Goal: Task Accomplishment & Management: Use online tool/utility

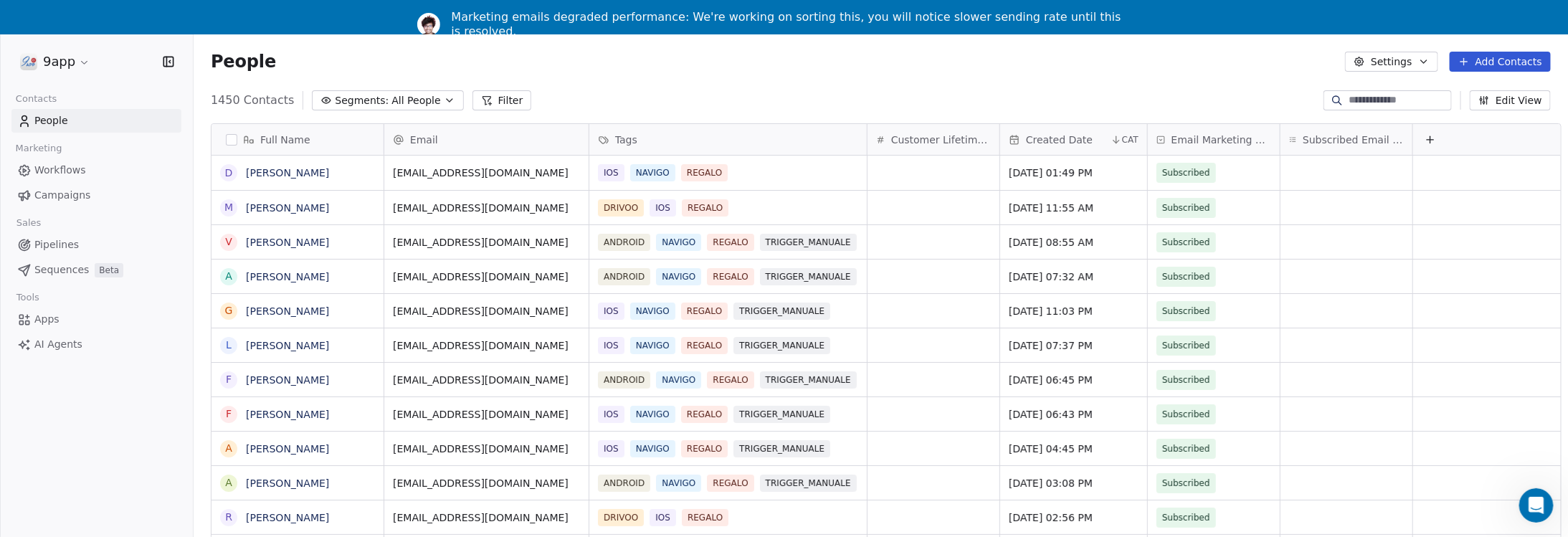
click at [53, 171] on span "Workflows" at bounding box center [60, 170] width 52 height 15
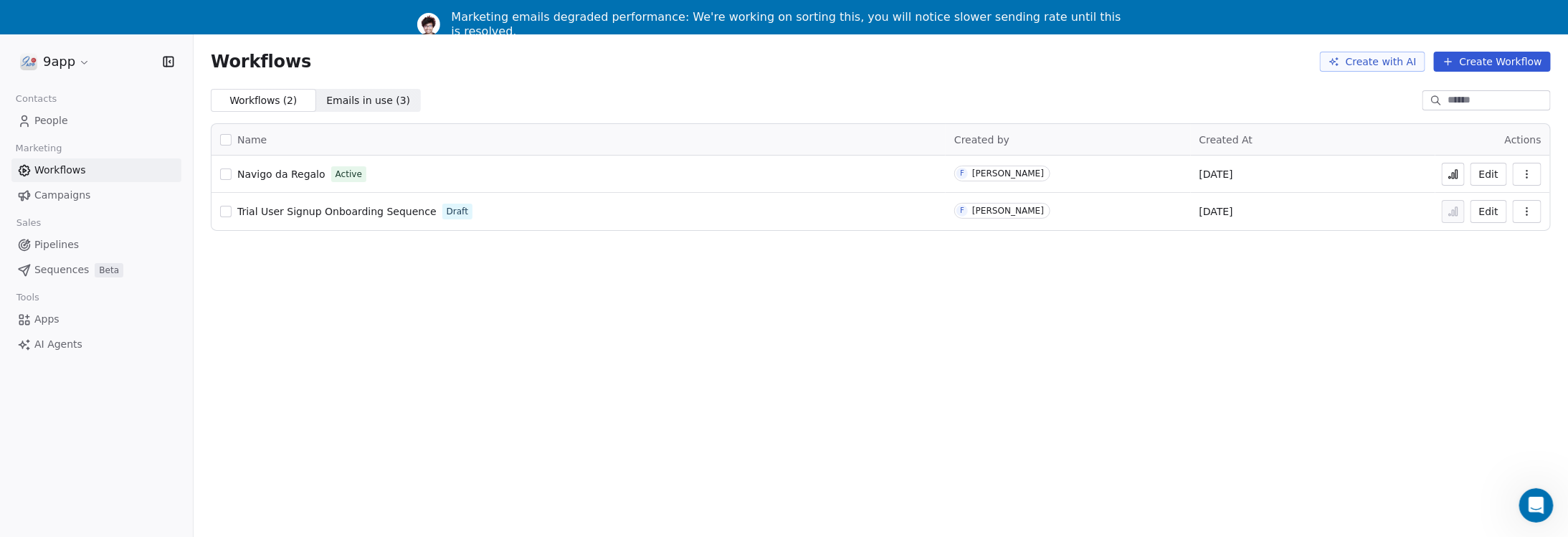
click at [1514, 61] on button "Create Workflow" at bounding box center [1492, 61] width 117 height 20
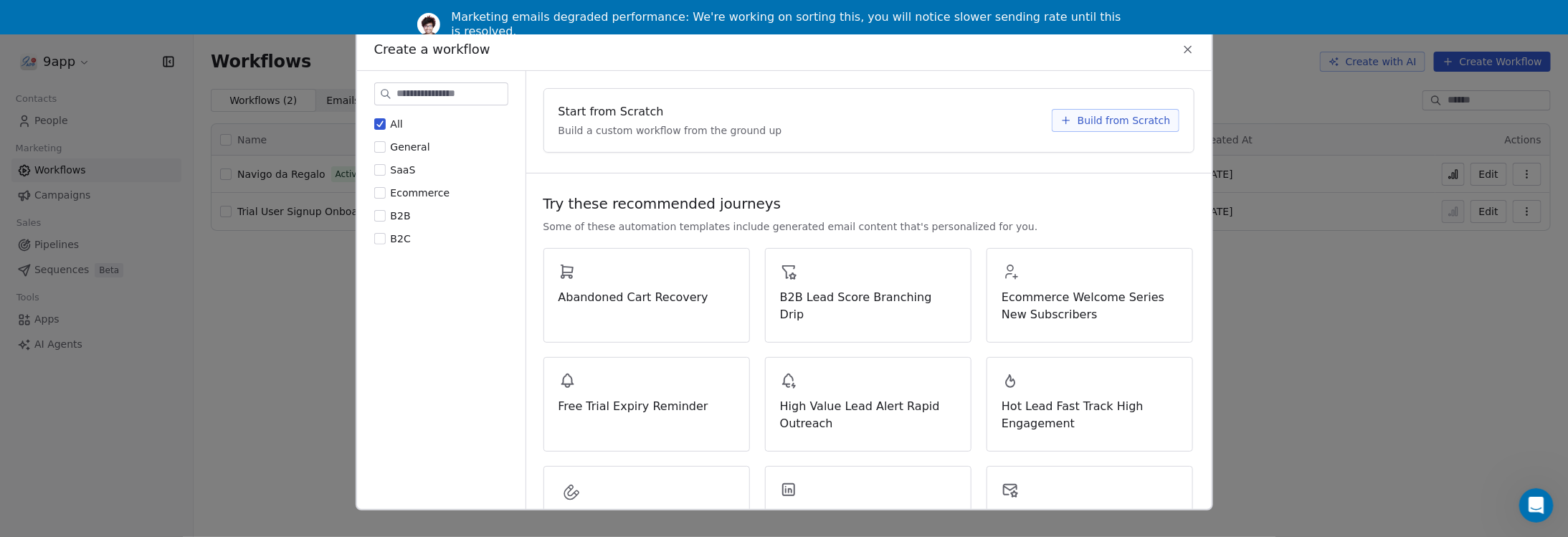
click at [1152, 120] on span "Build from Scratch" at bounding box center [1125, 120] width 93 height 14
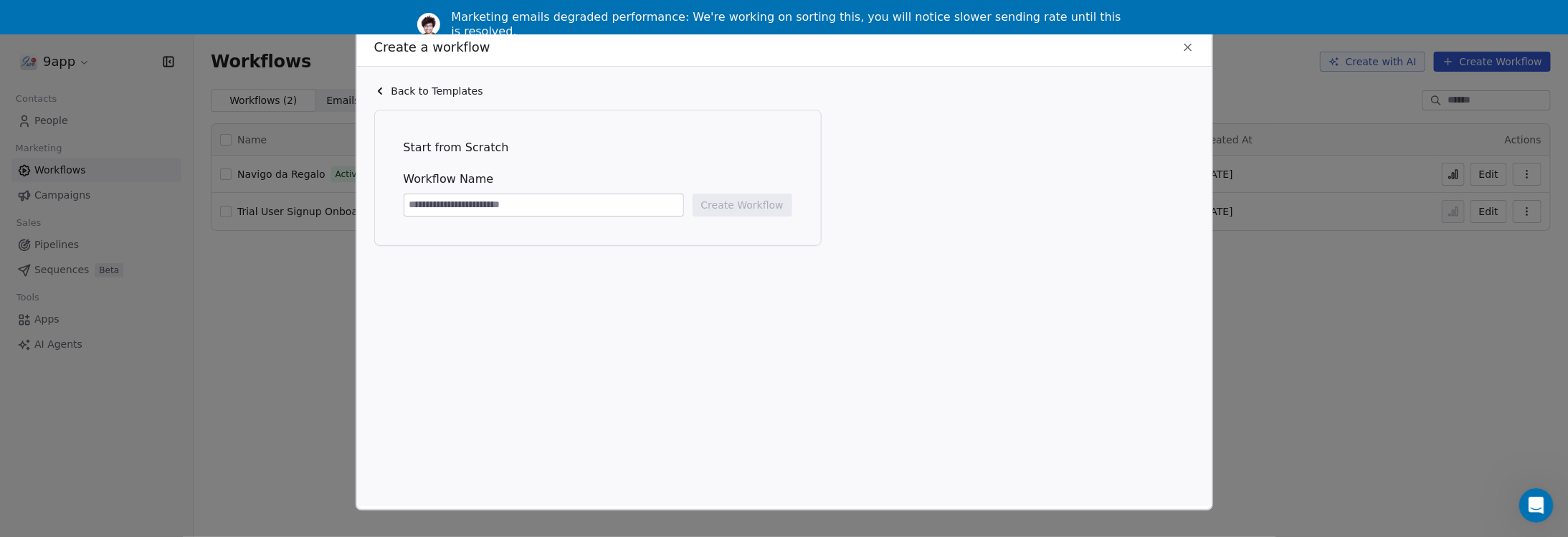
click at [575, 202] on input at bounding box center [544, 204] width 279 height 22
type input "**********"
click at [742, 202] on button "Create Workflow" at bounding box center [743, 204] width 100 height 23
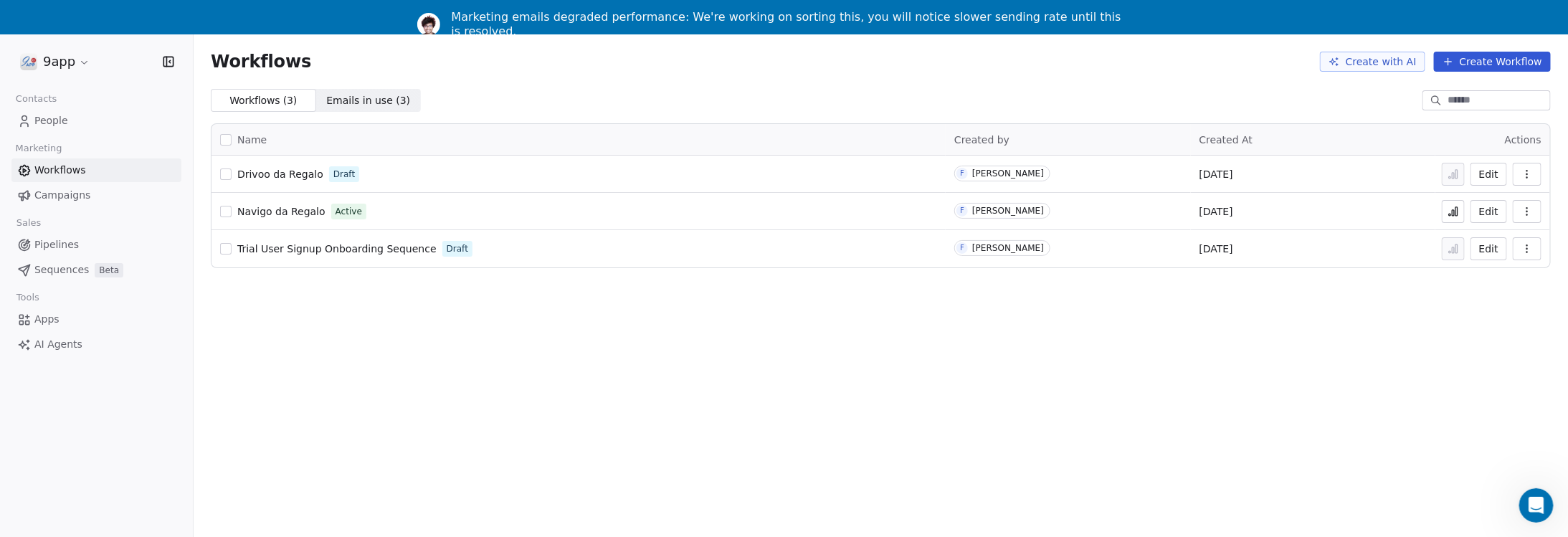
click at [49, 121] on span "People" at bounding box center [52, 121] width 34 height 15
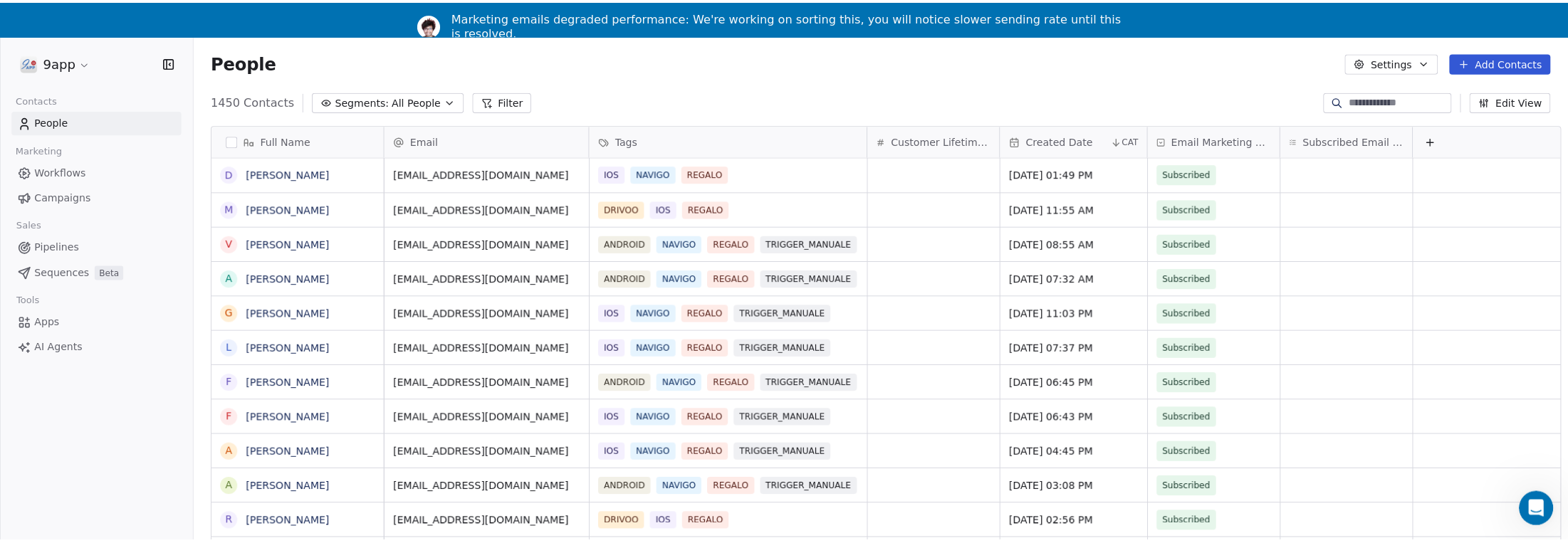
scroll to position [468, 1365]
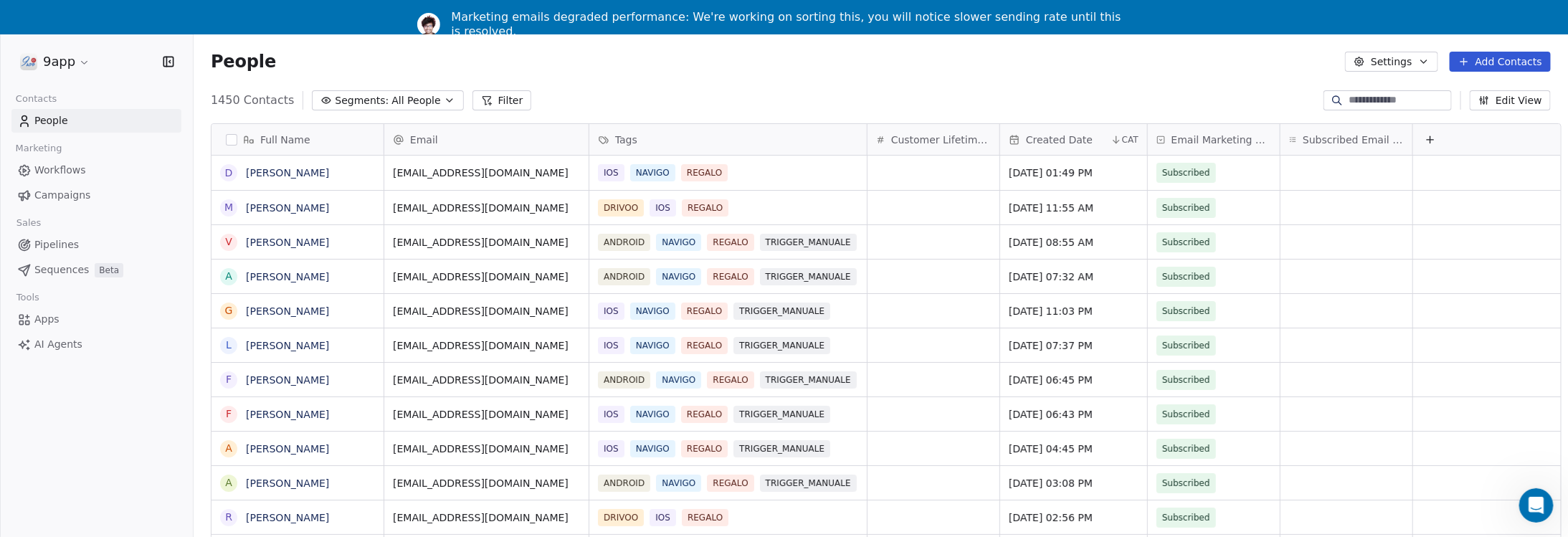
click at [375, 106] on span "Segments:" at bounding box center [362, 101] width 54 height 15
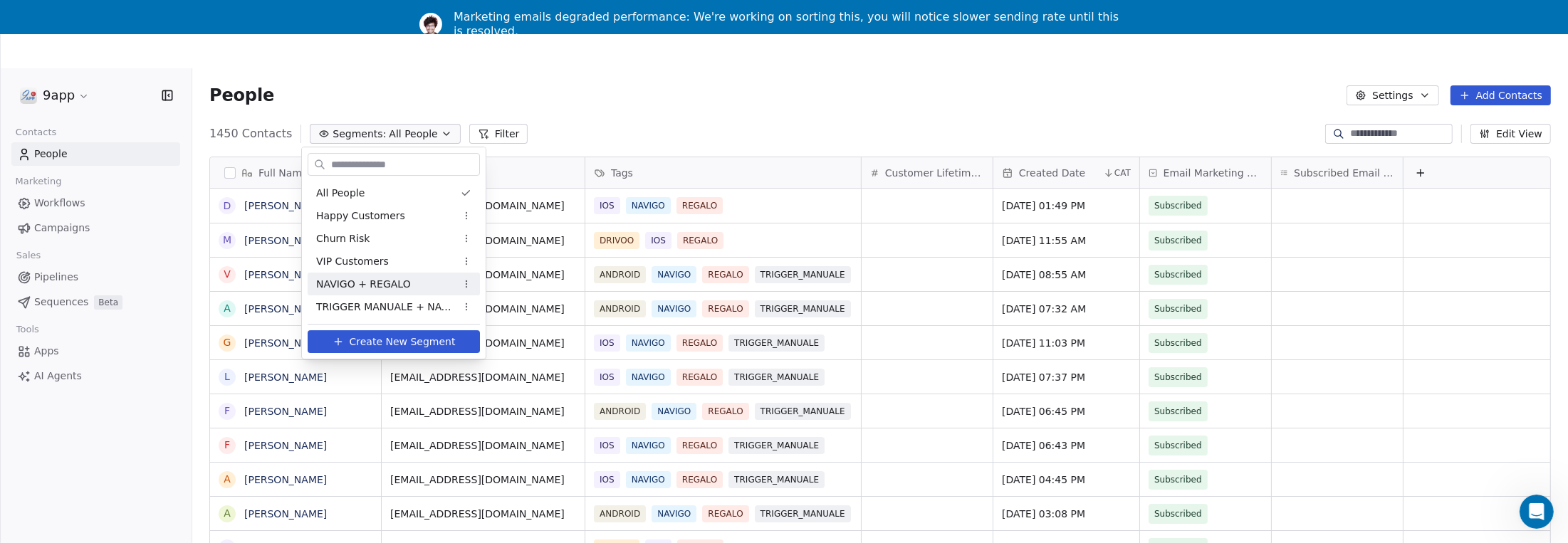
click at [381, 281] on span "NAVIGO + REGALO" at bounding box center [363, 284] width 94 height 15
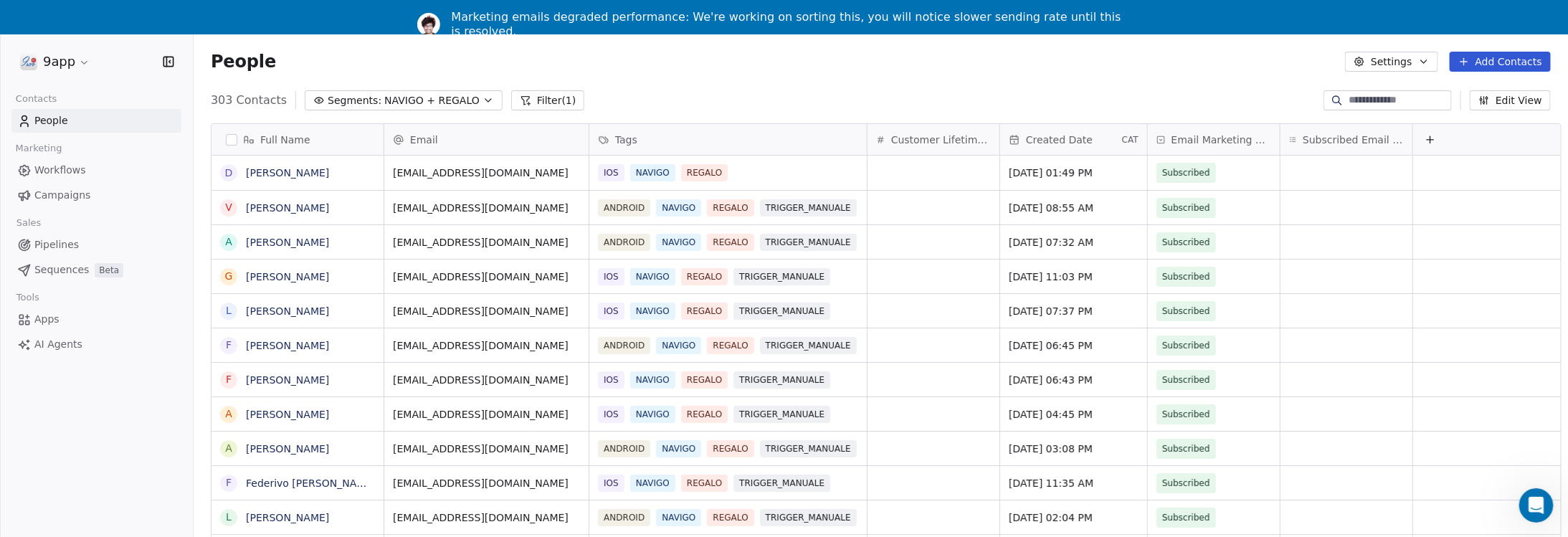
click at [402, 101] on span "NAVIGO + REGALO" at bounding box center [432, 101] width 95 height 15
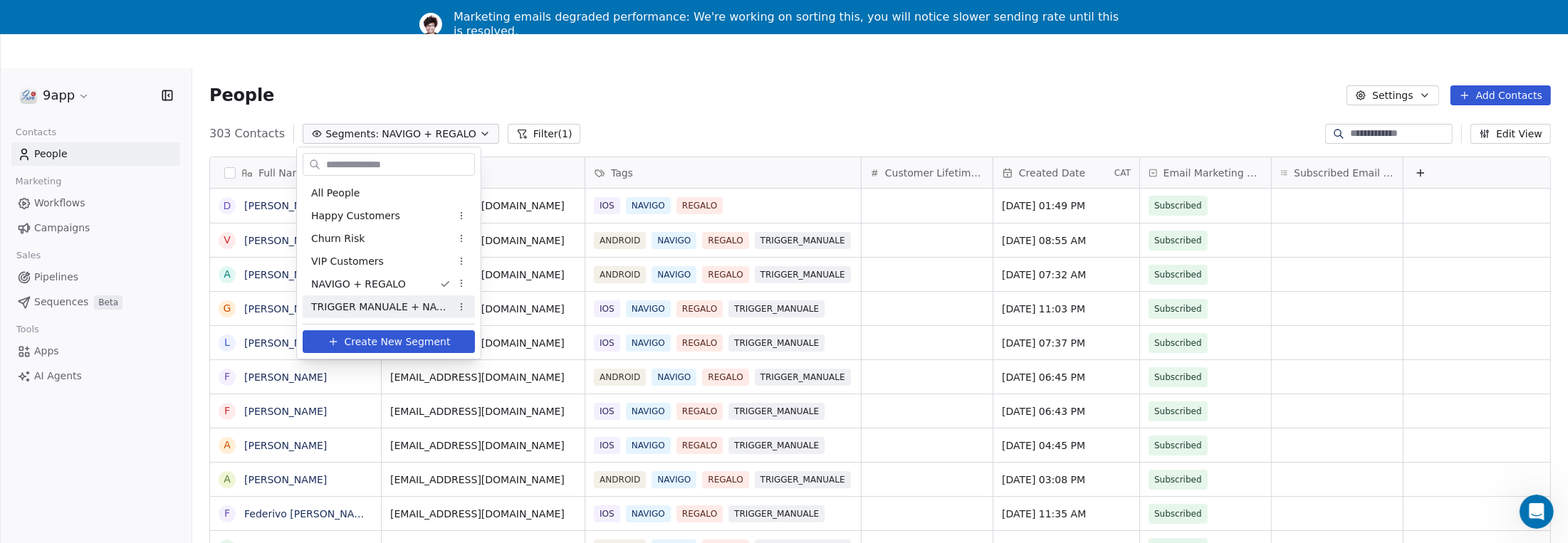
click at [395, 302] on span "TRIGGER MANUALE + NAVIGO + REGALO" at bounding box center [381, 307] width 139 height 15
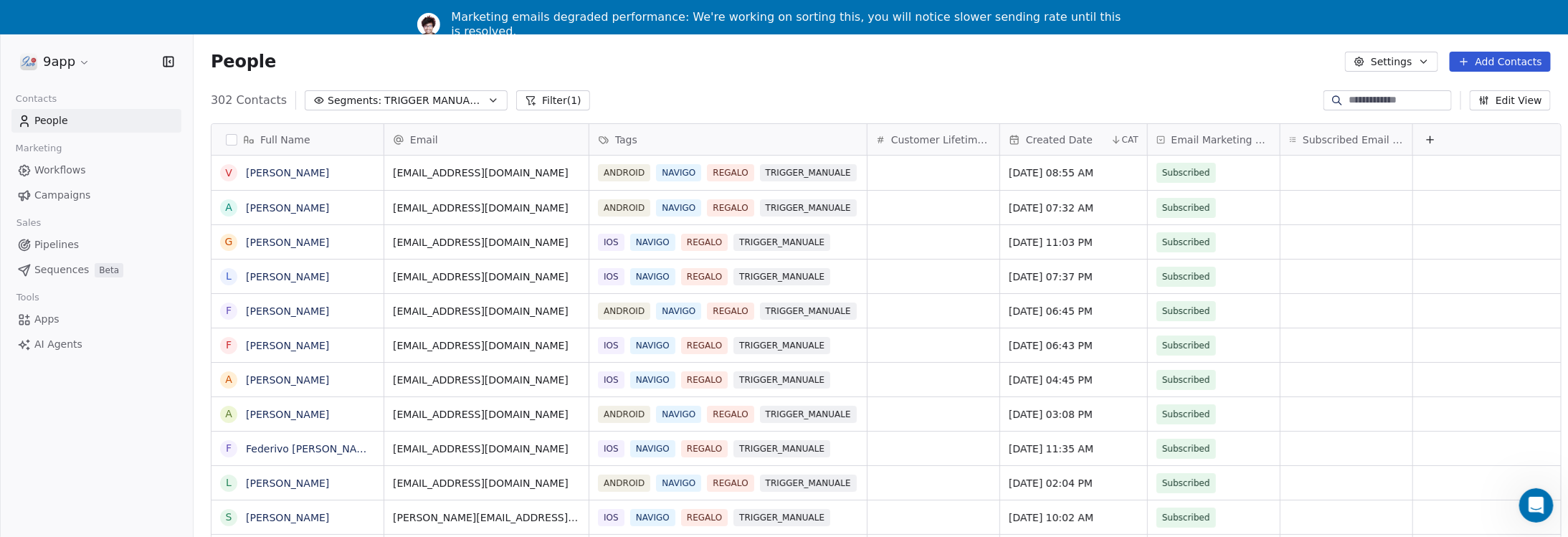
click at [487, 101] on icon "button" at bounding box center [493, 100] width 11 height 11
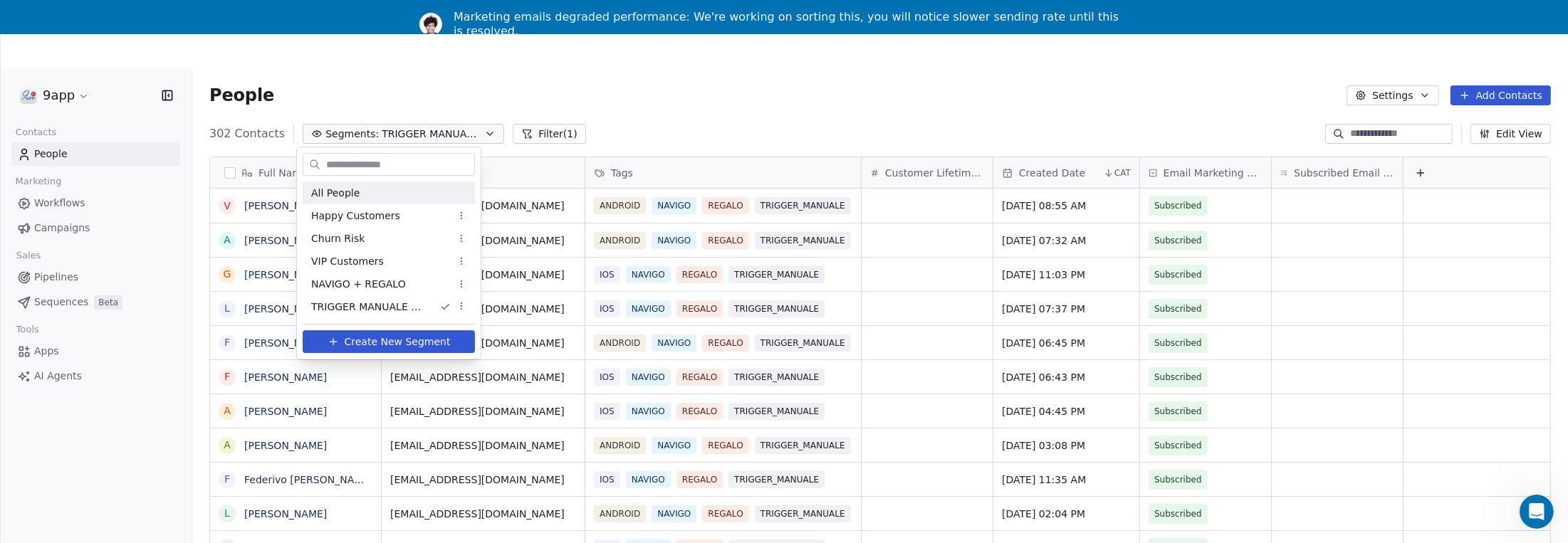
click at [391, 192] on div "All People" at bounding box center [388, 193] width 172 height 22
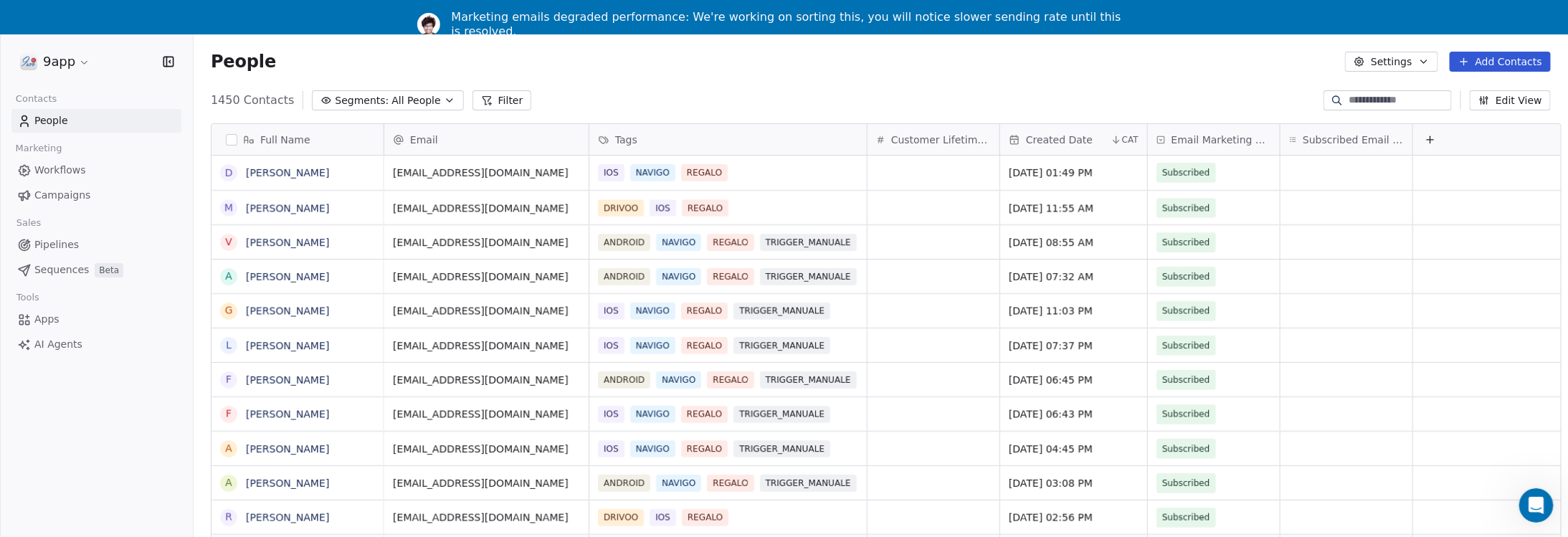
click at [406, 101] on span "All People" at bounding box center [416, 101] width 49 height 15
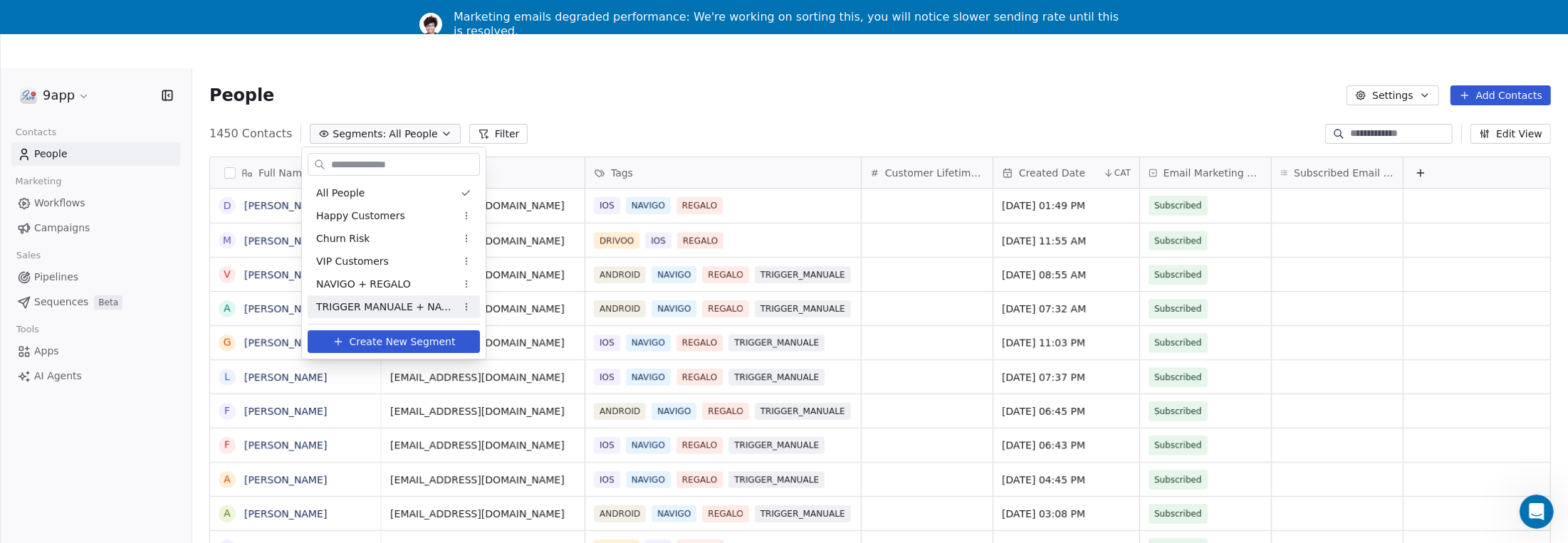
click at [378, 340] on span "Create New Segment" at bounding box center [402, 341] width 106 height 15
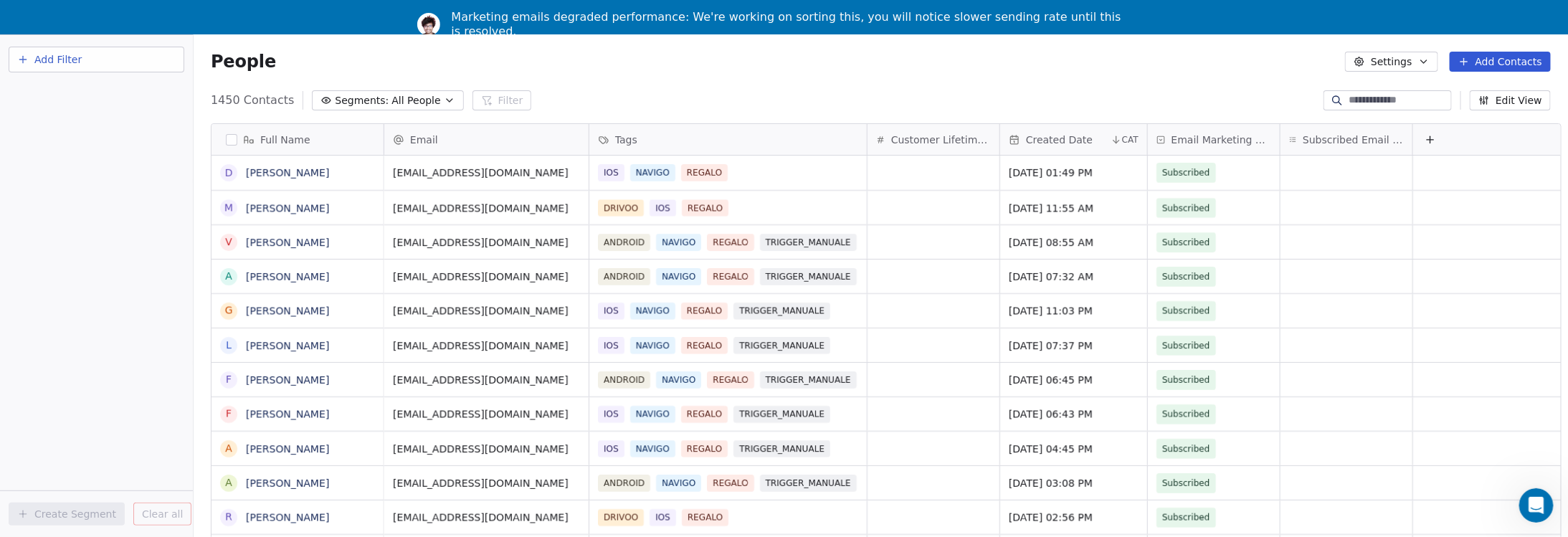
click at [56, 56] on span "Add Filter" at bounding box center [58, 60] width 48 height 15
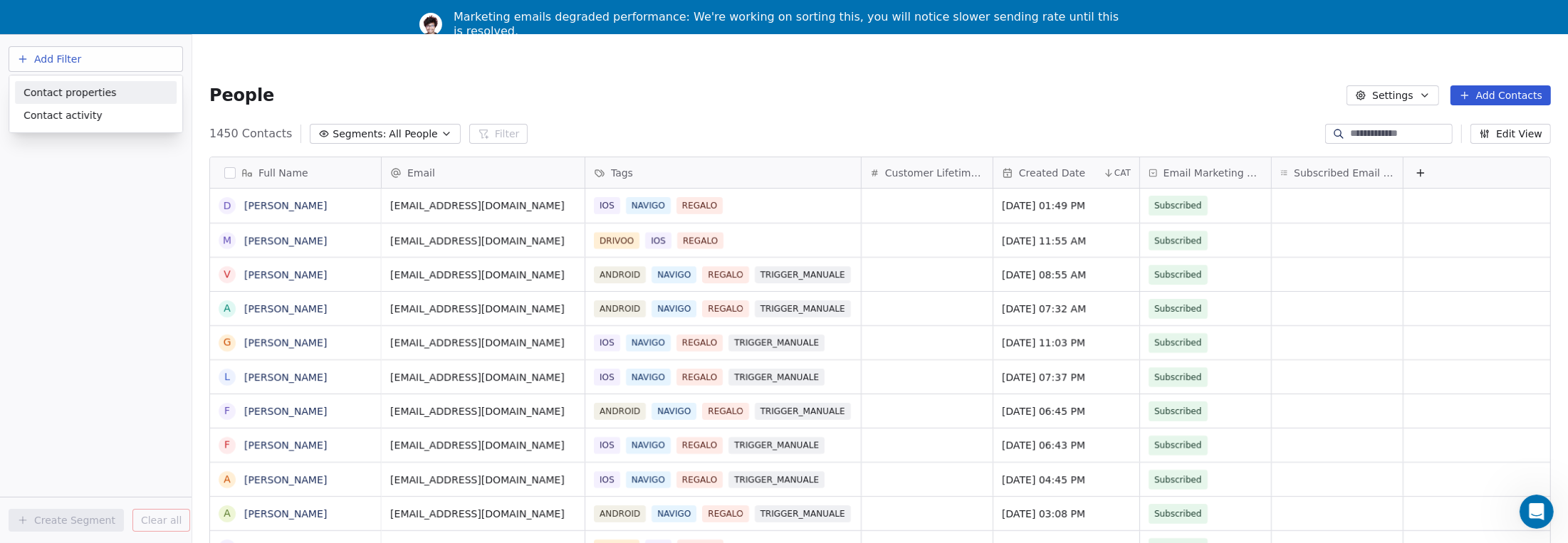
click at [69, 95] on span "Contact properties" at bounding box center [70, 92] width 93 height 15
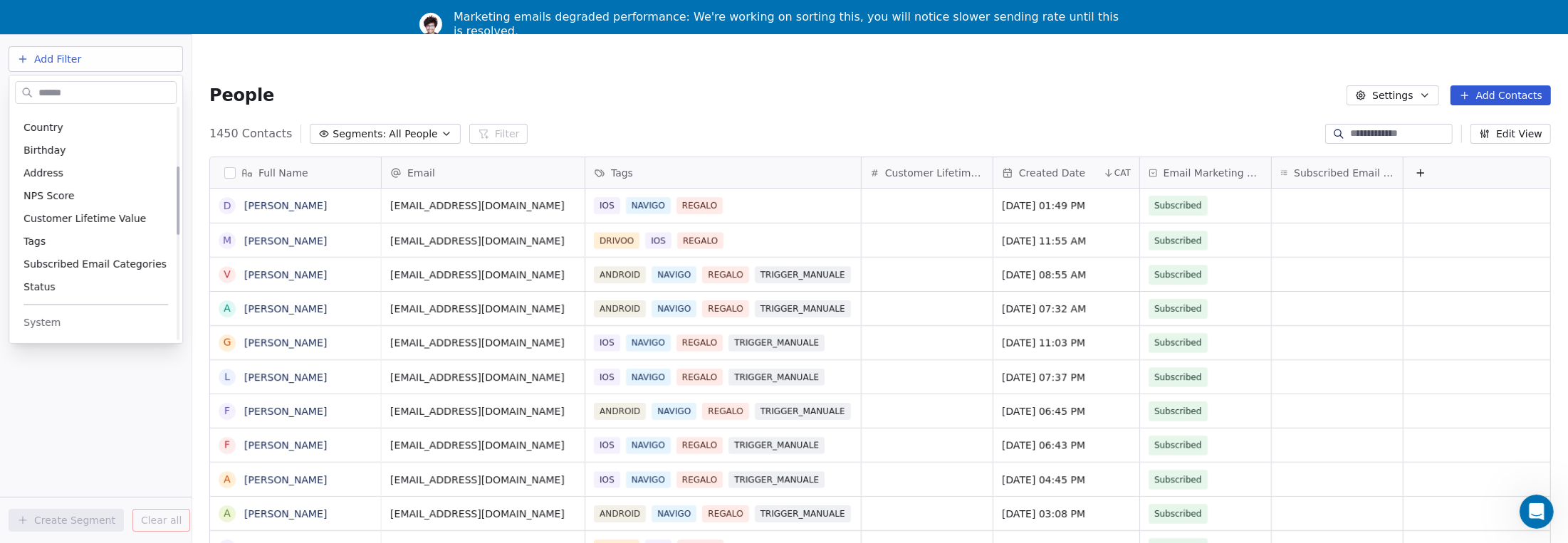
scroll to position [214, 0]
click at [59, 227] on div "Tags" at bounding box center [95, 226] width 145 height 14
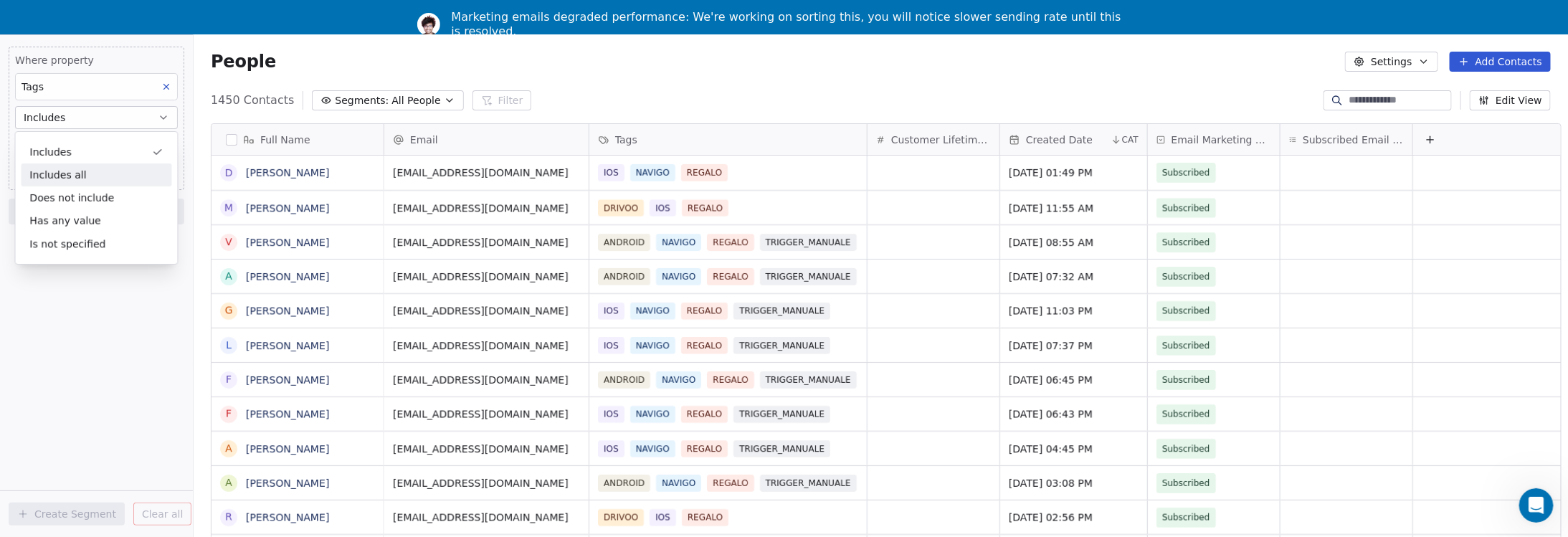
click at [62, 172] on div "Includes all" at bounding box center [96, 175] width 151 height 23
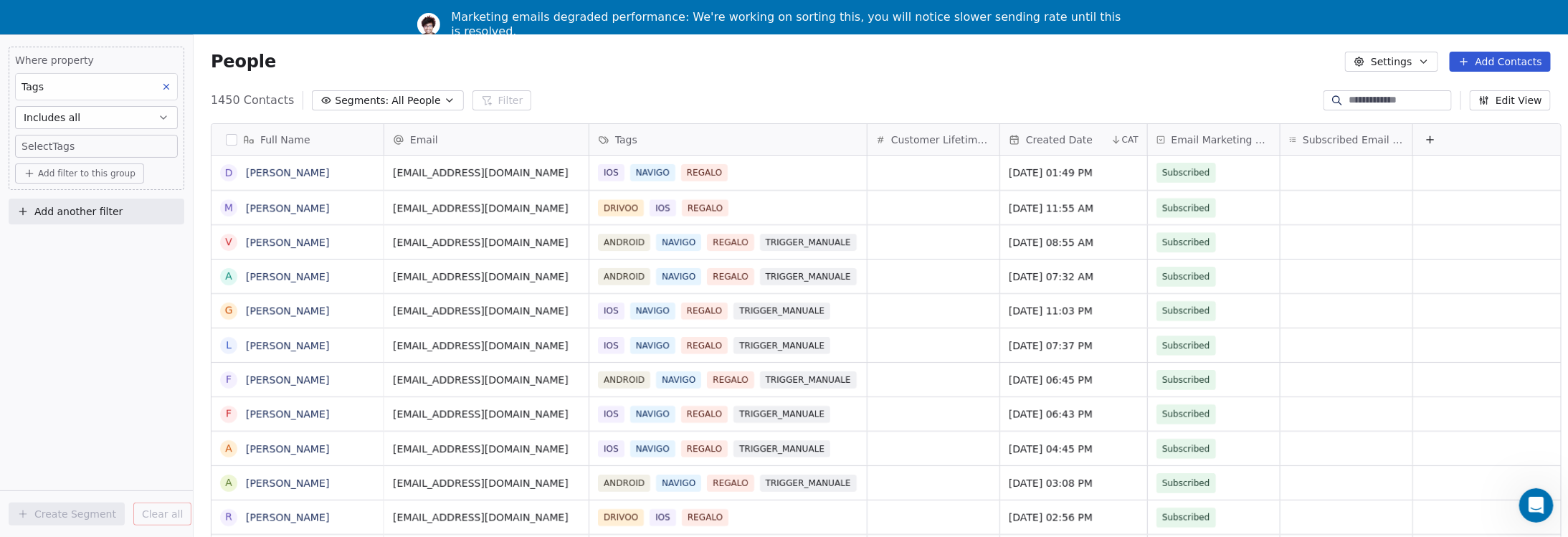
click at [62, 173] on span "Add filter to this group" at bounding box center [86, 173] width 97 height 11
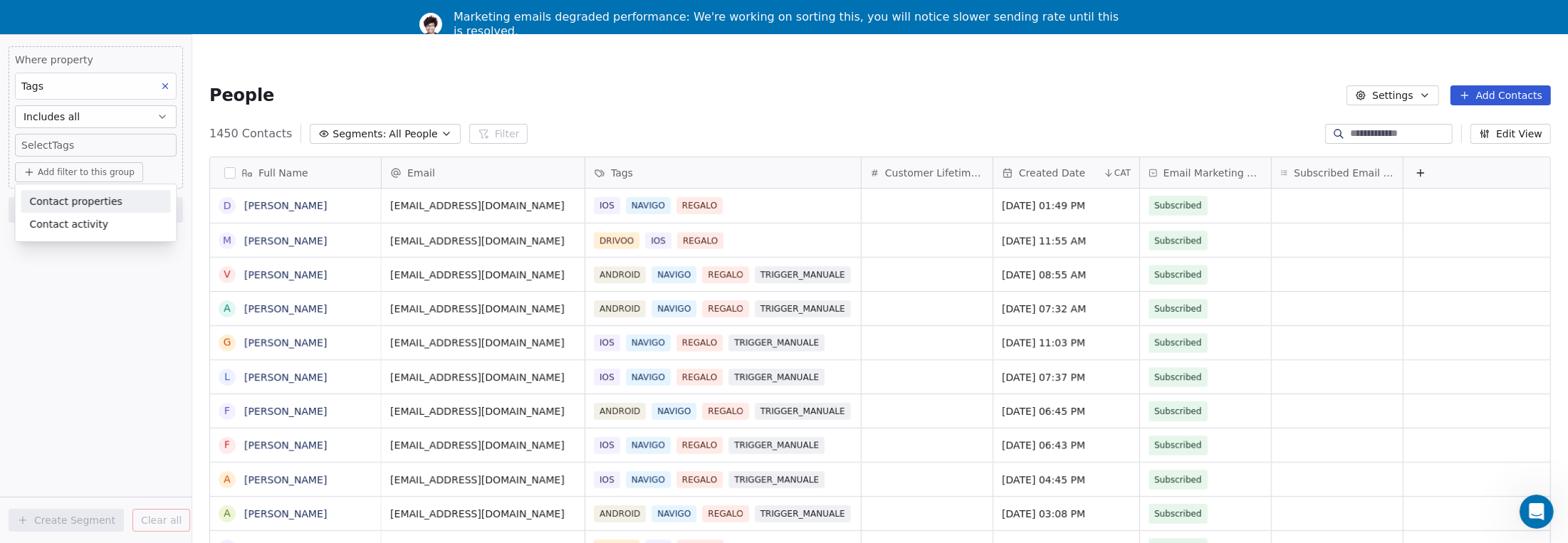
click at [72, 203] on span "Contact properties" at bounding box center [75, 201] width 93 height 15
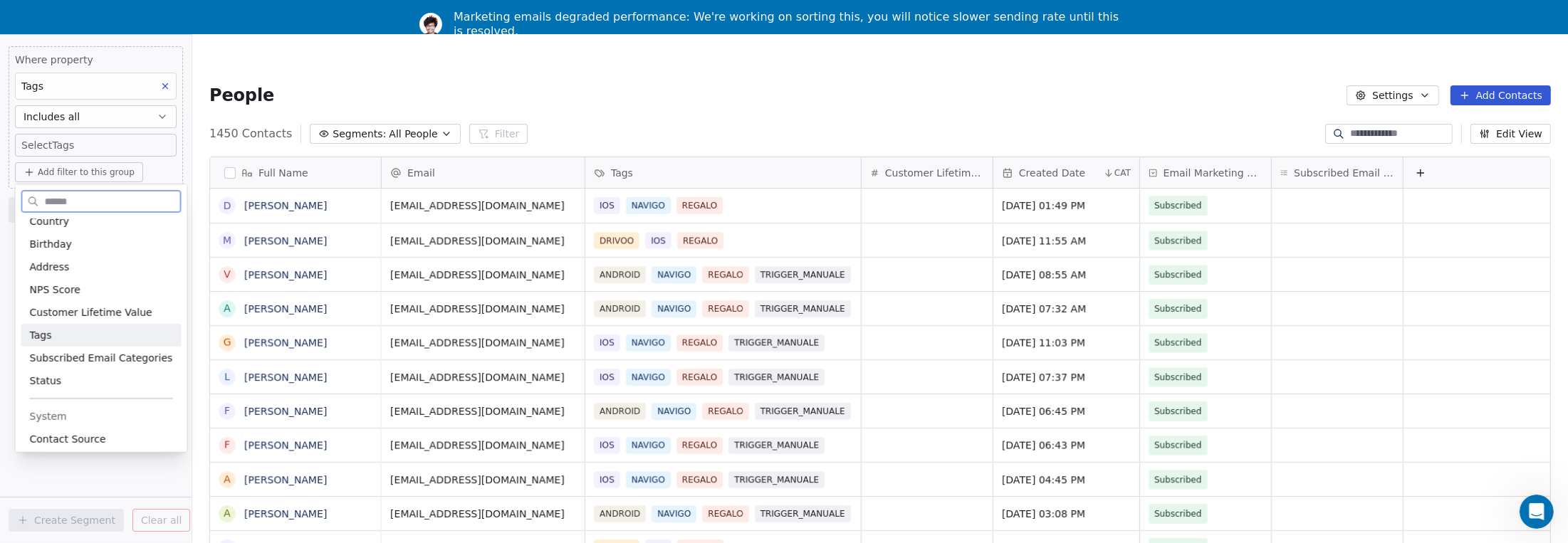
click at [44, 333] on span "Tags" at bounding box center [40, 335] width 22 height 14
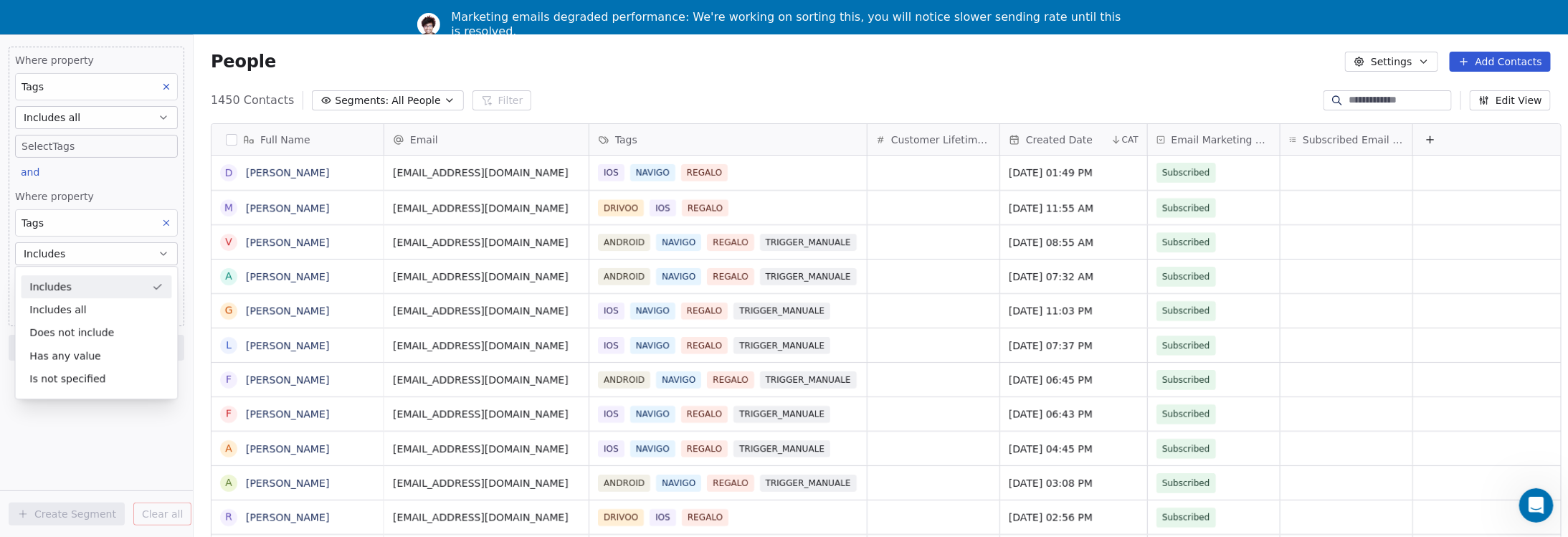
click at [166, 225] on icon at bounding box center [166, 223] width 10 height 10
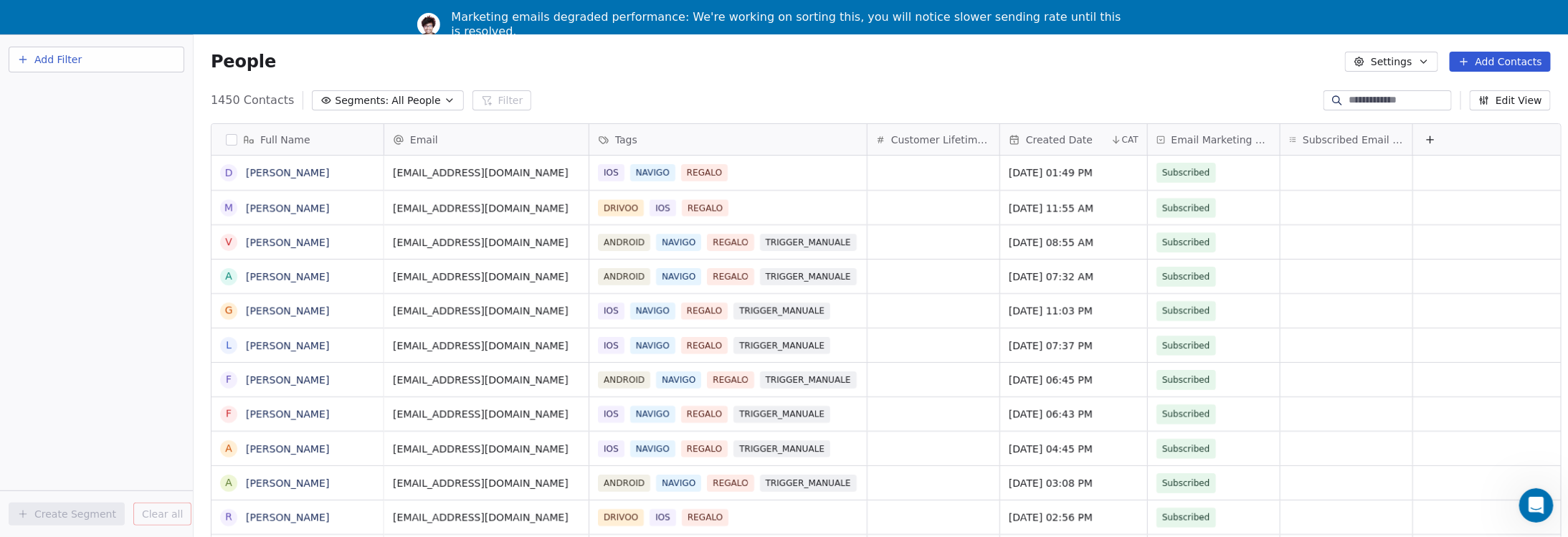
click at [44, 56] on span "Add Filter" at bounding box center [58, 60] width 48 height 15
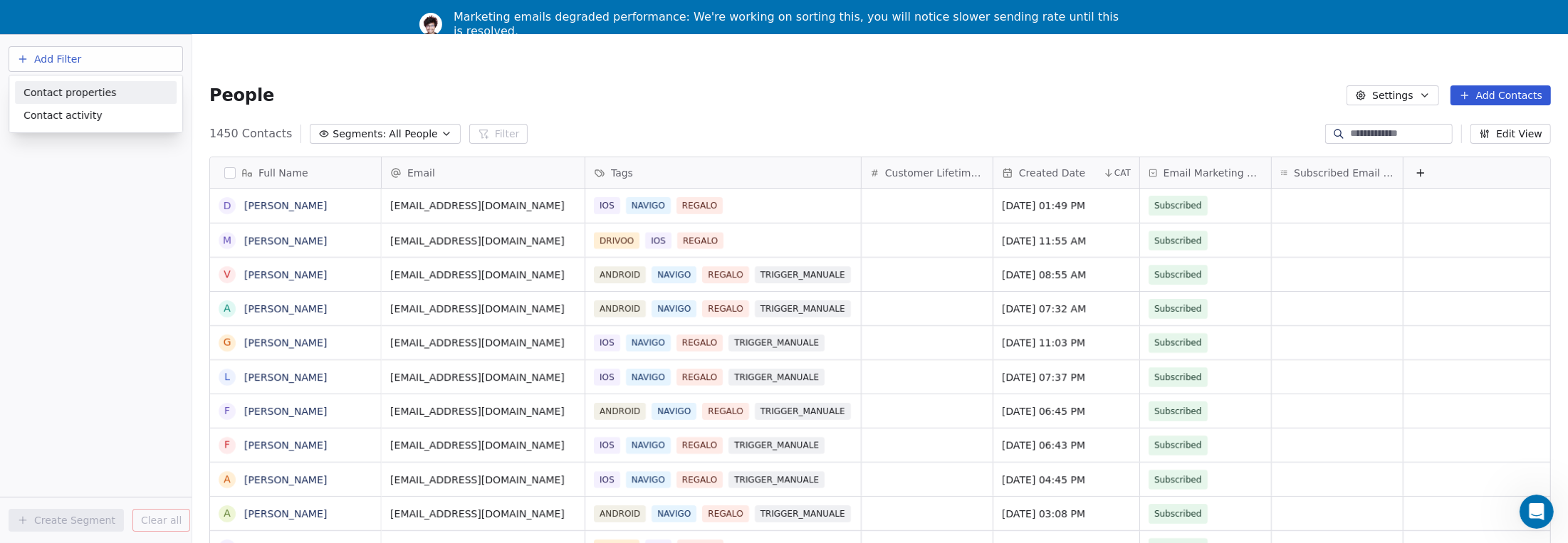
click at [50, 90] on span "Contact properties" at bounding box center [70, 92] width 93 height 15
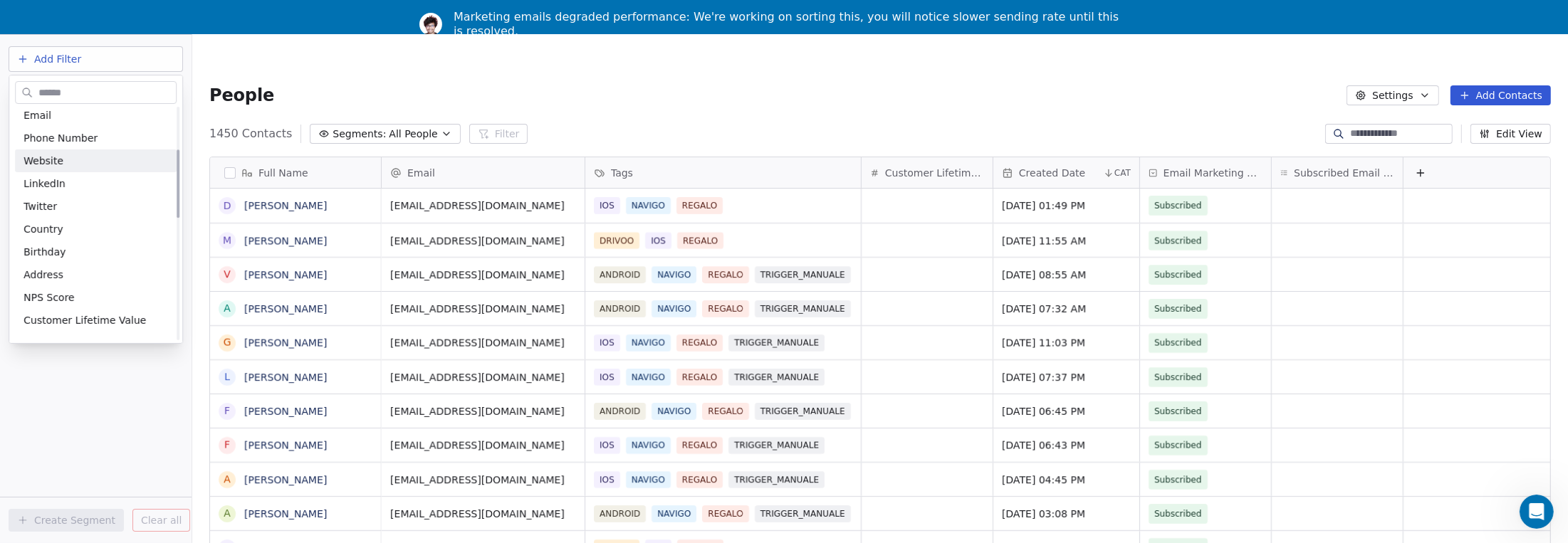
scroll to position [142, 0]
click at [46, 295] on div "Tags" at bounding box center [95, 297] width 145 height 14
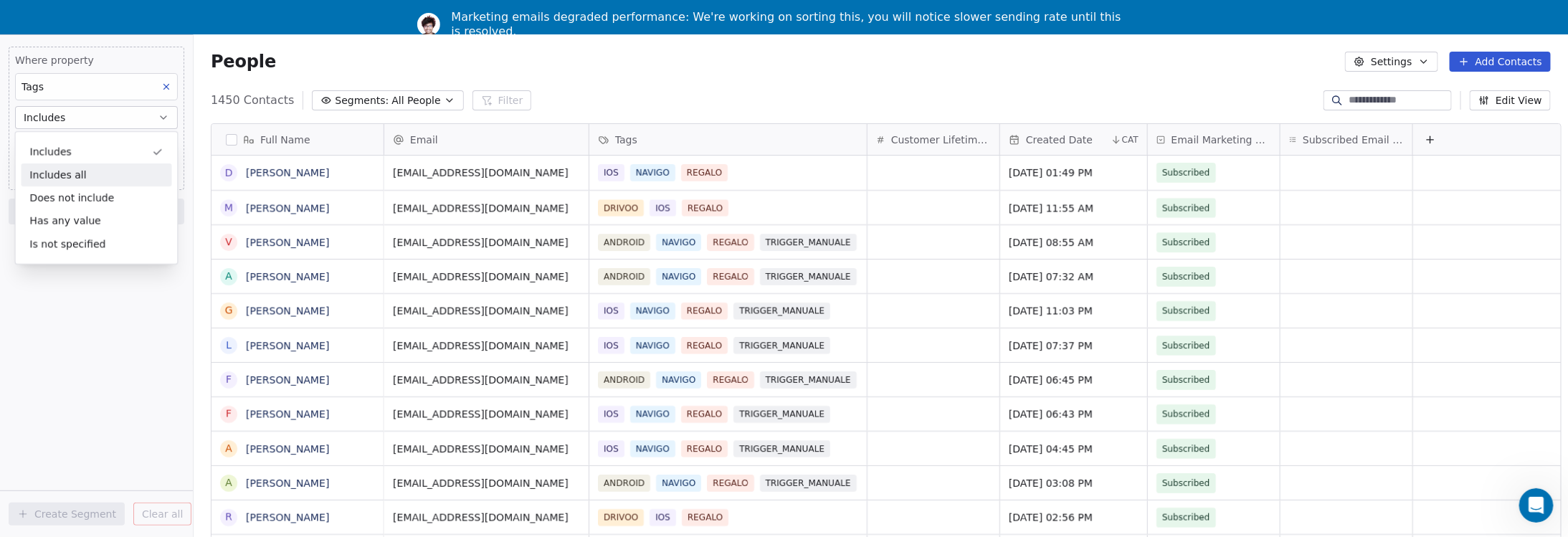
click at [56, 177] on div "Includes all" at bounding box center [96, 175] width 151 height 23
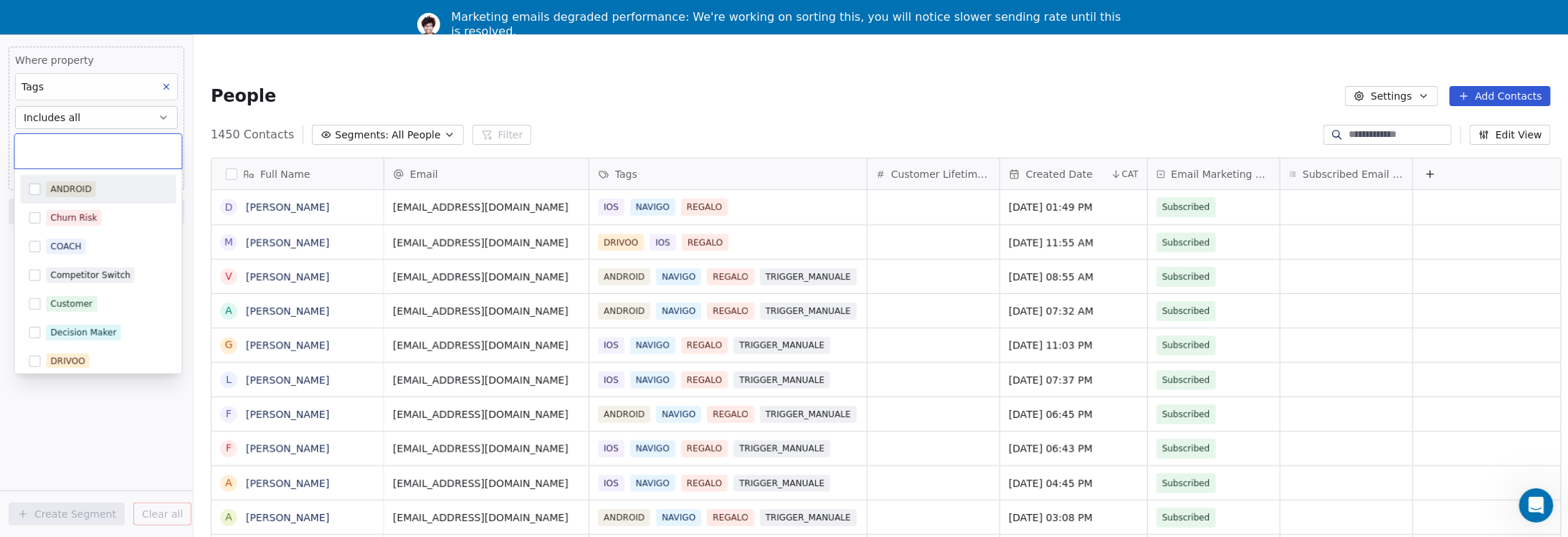
click at [80, 147] on body "9app Contacts People Marketing Workflows Campaigns Sales Pipelines Sequences Be…" at bounding box center [778, 320] width 1558 height 571
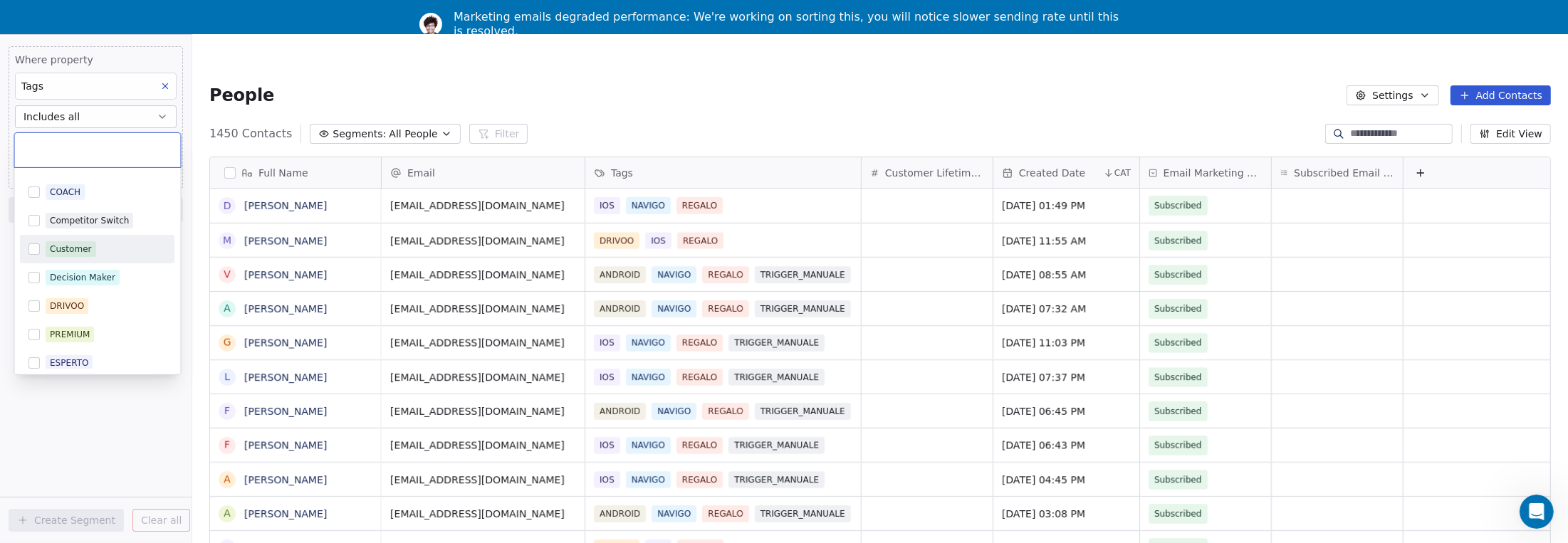
scroll to position [70, 0]
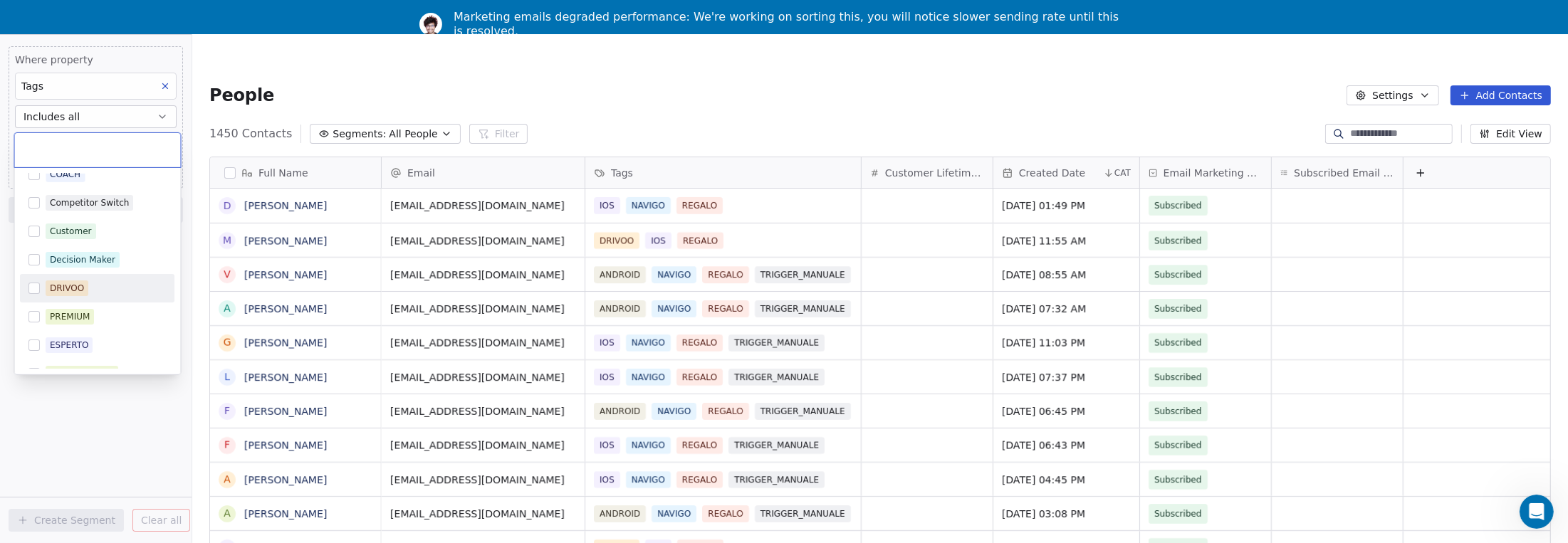
click at [35, 290] on button "Suggestions" at bounding box center [34, 288] width 11 height 11
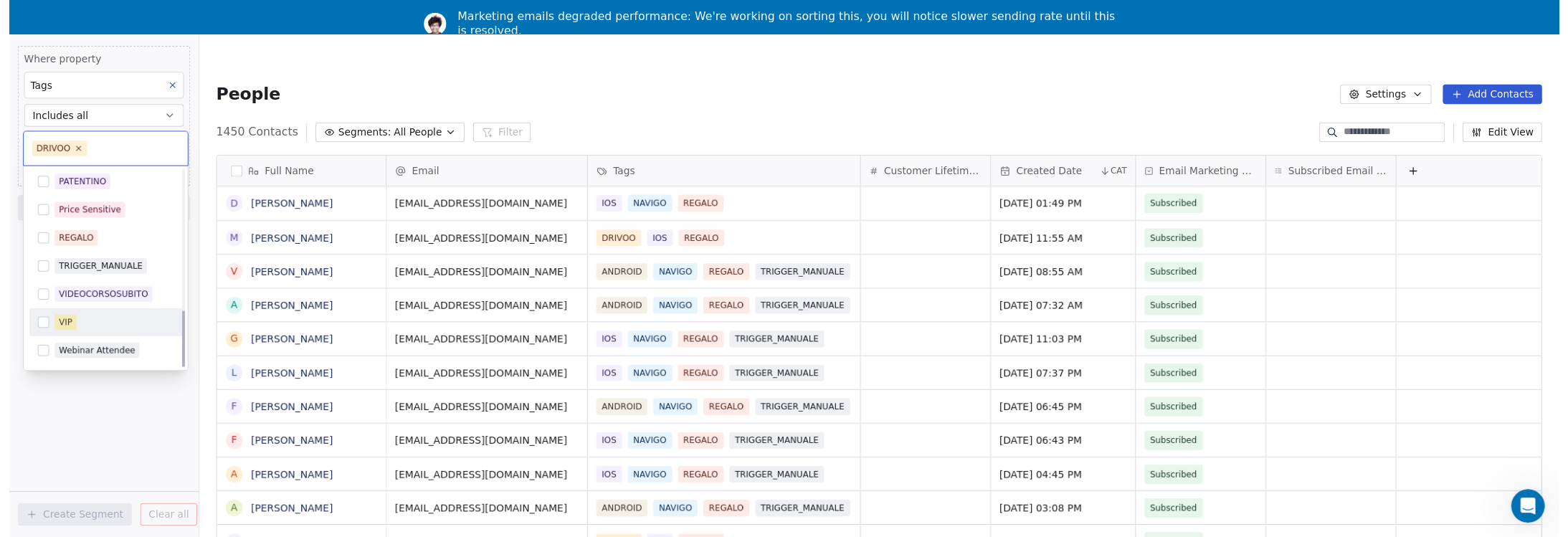
scroll to position [419, 0]
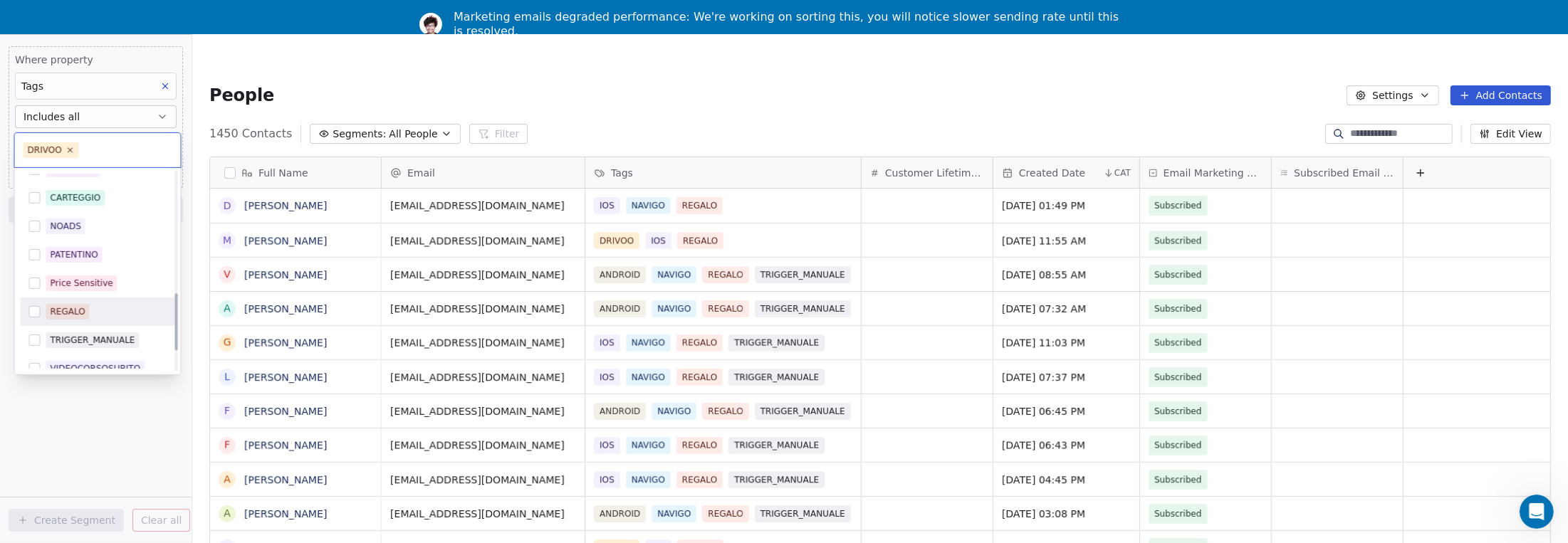
click at [35, 306] on button "Suggestions" at bounding box center [34, 312] width 11 height 11
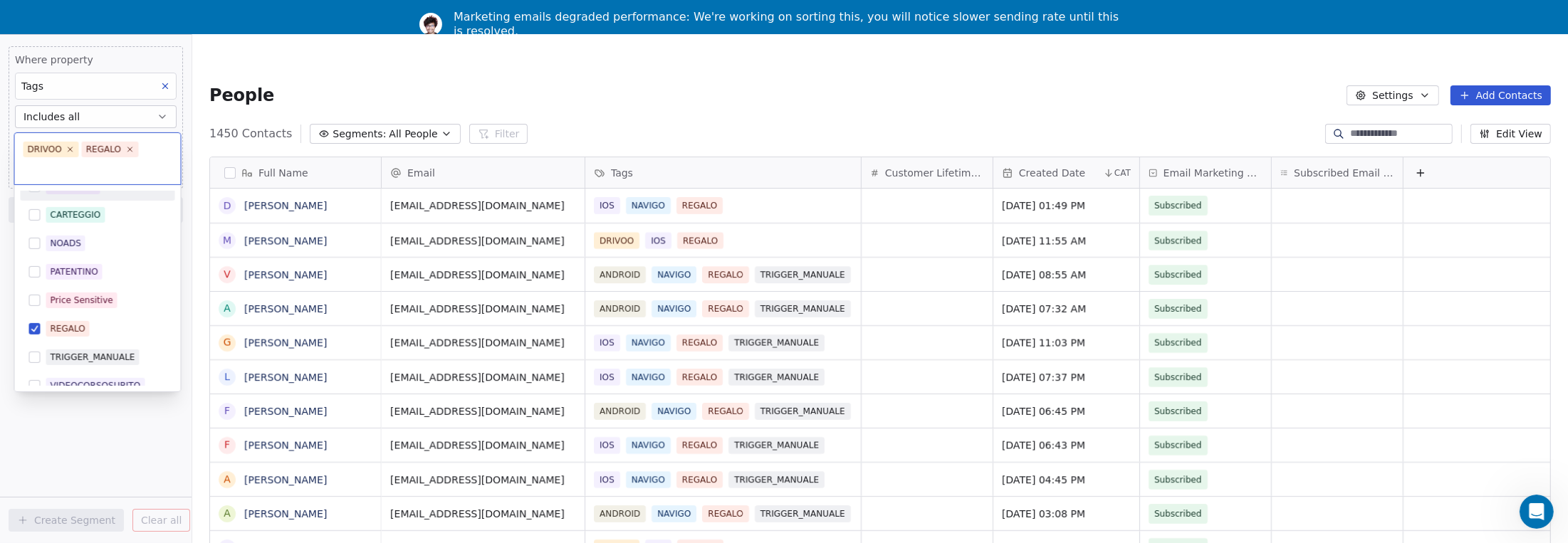
click at [226, 58] on html "9app Contacts People Marketing Workflows Campaigns Sales Pipelines Sequences Be…" at bounding box center [784, 305] width 1568 height 611
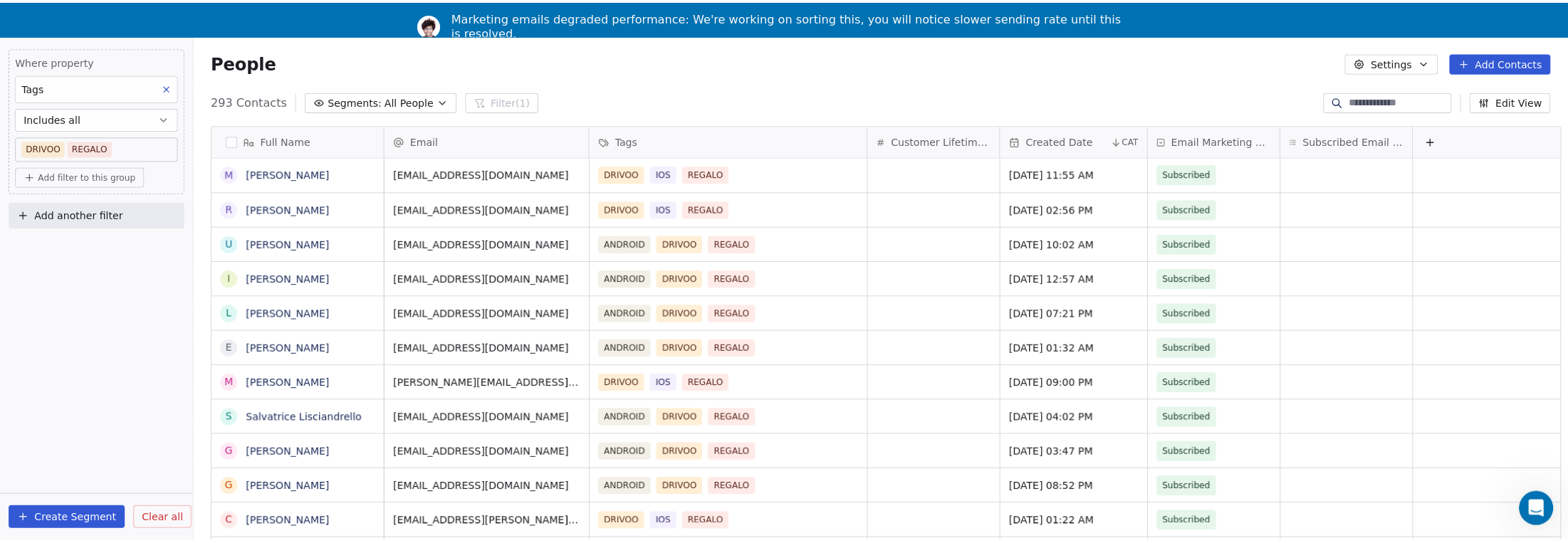
scroll to position [468, 1365]
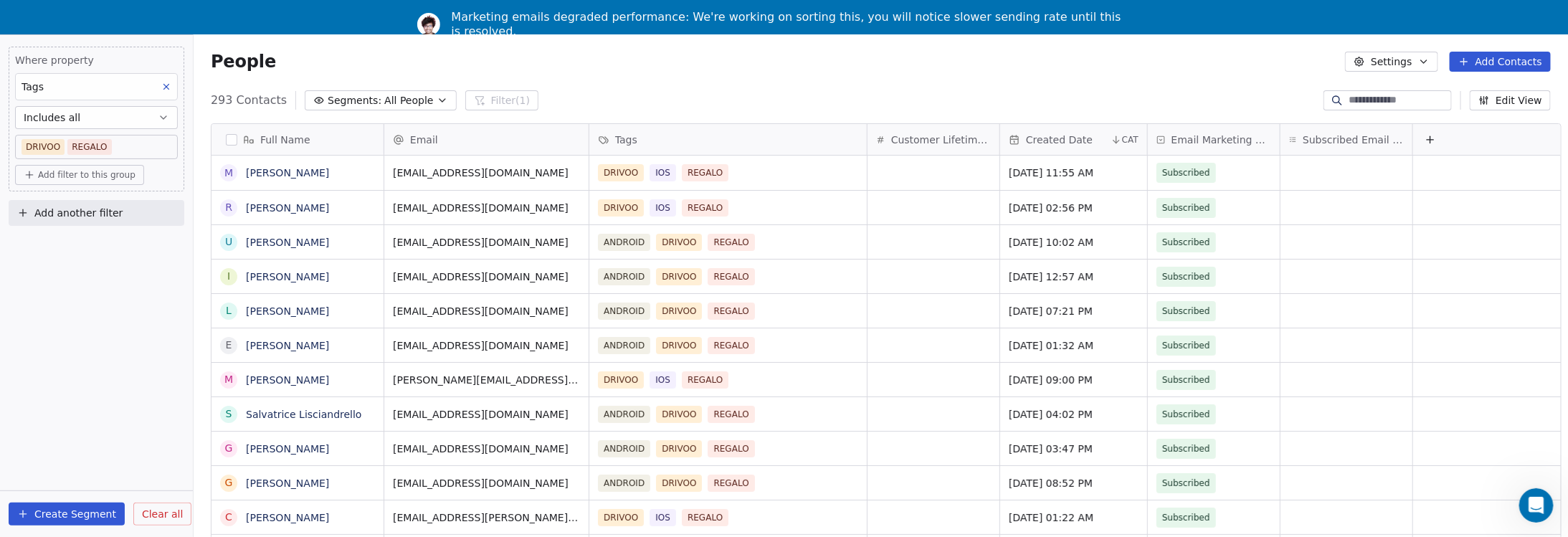
click at [65, 524] on button "Create Segment" at bounding box center [67, 514] width 116 height 23
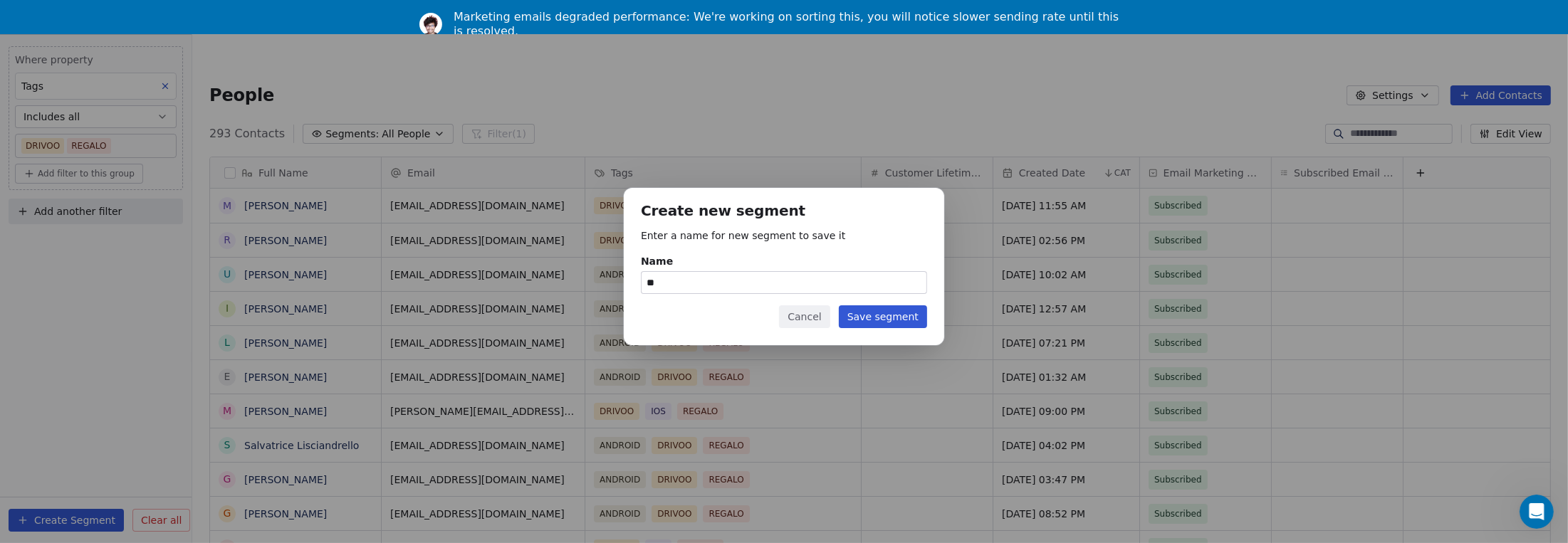
type input "*"
drag, startPoint x: 757, startPoint y: 281, endPoint x: 616, endPoint y: 277, distance: 141.1
click at [616, 277] on div "**********" at bounding box center [784, 271] width 1568 height 213
type input "**********"
click at [877, 320] on button "Save segment" at bounding box center [882, 317] width 88 height 22
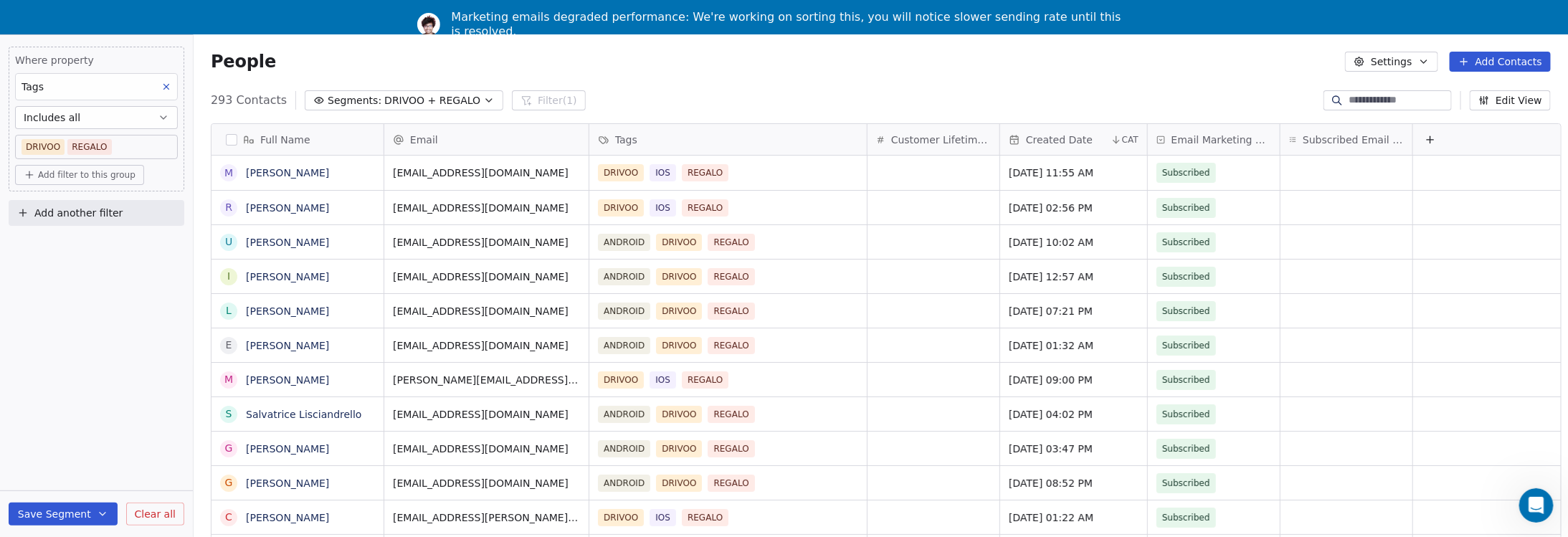
click at [84, 523] on button "Save Segment" at bounding box center [63, 514] width 109 height 23
click at [88, 373] on div "Where property Tags Includes all DRIVOO REGALO Add filter to this group Add ano…" at bounding box center [96, 286] width 193 height 502
drag, startPoint x: 103, startPoint y: 523, endPoint x: 106, endPoint y: 392, distance: 131.0
click at [106, 392] on div "Where property Tags Includes all DRIVOO REGALO Add filter to this group Add ano…" at bounding box center [96, 286] width 193 height 502
click at [463, 97] on button "Segments: DRIVOO + REGALO" at bounding box center [404, 100] width 198 height 20
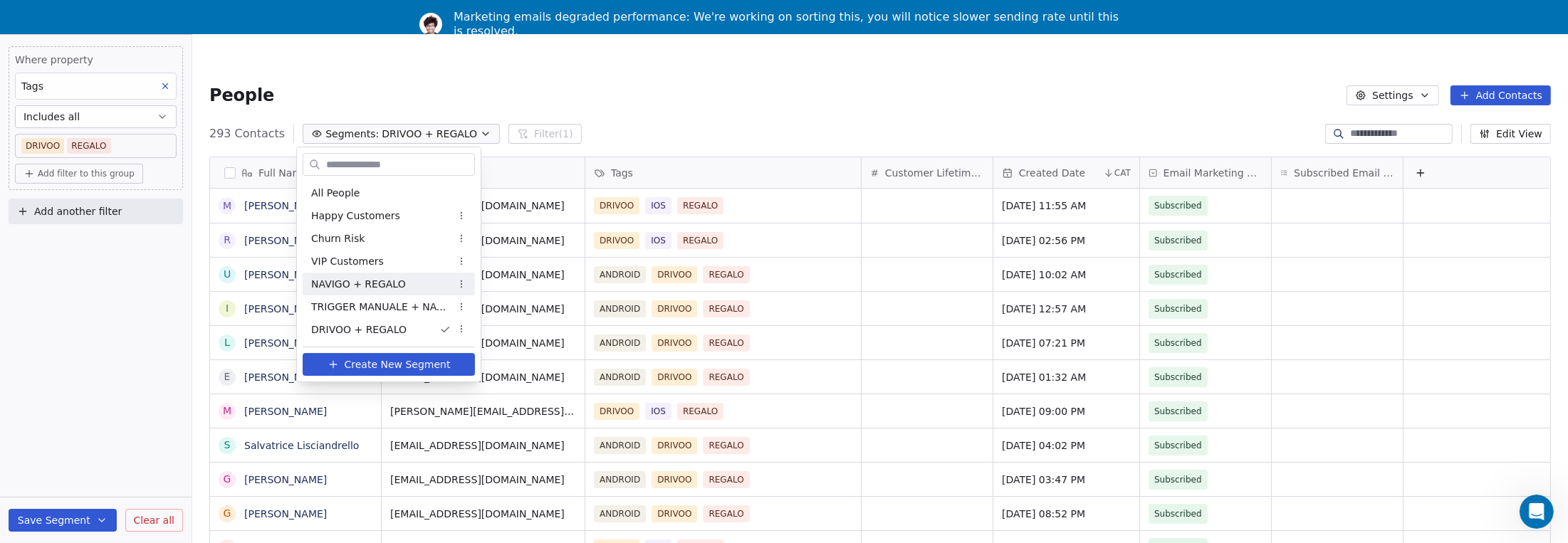
click at [378, 285] on span "NAVIGO + REGALO" at bounding box center [358, 284] width 94 height 15
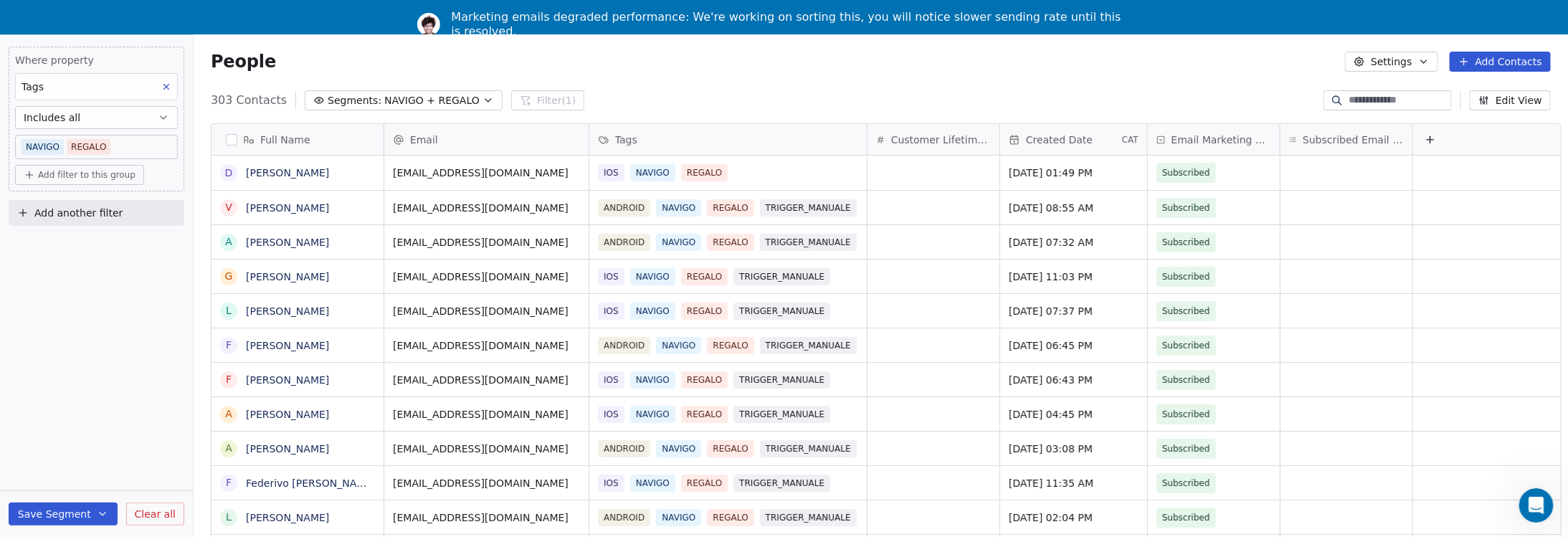
click at [464, 102] on button "Segments: NAVIGO + REGALO" at bounding box center [404, 100] width 198 height 20
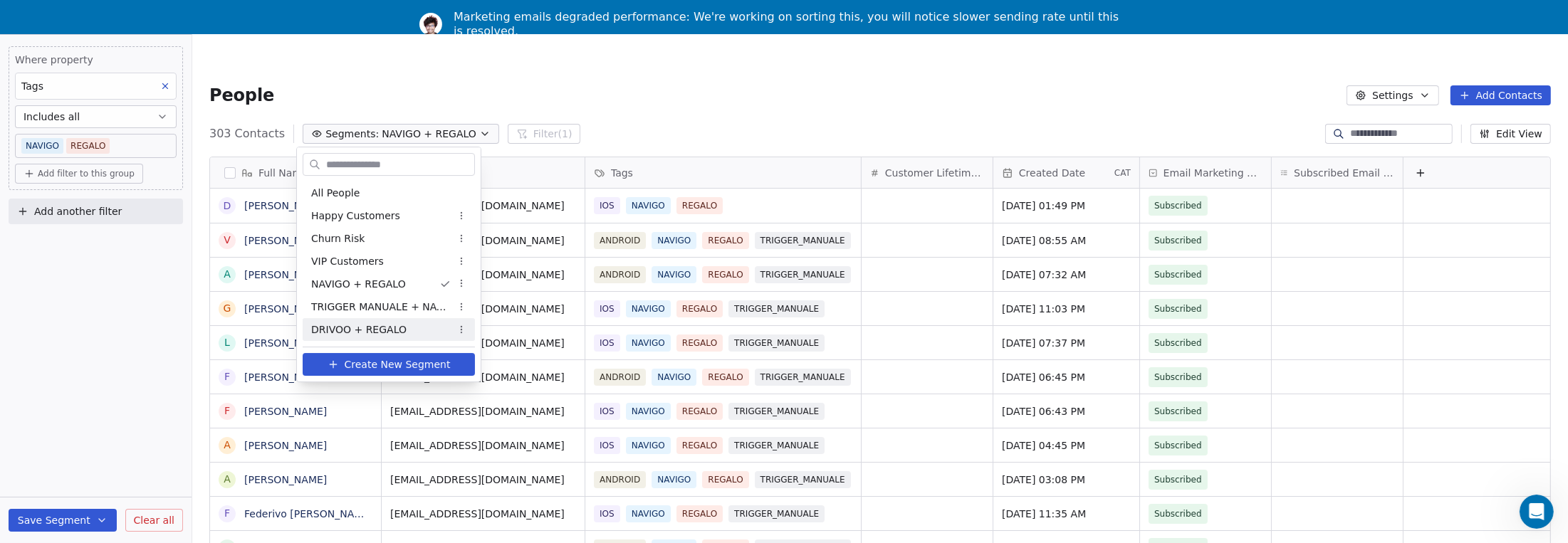
click at [362, 333] on span "DRIVOO + REGALO" at bounding box center [358, 329] width 95 height 15
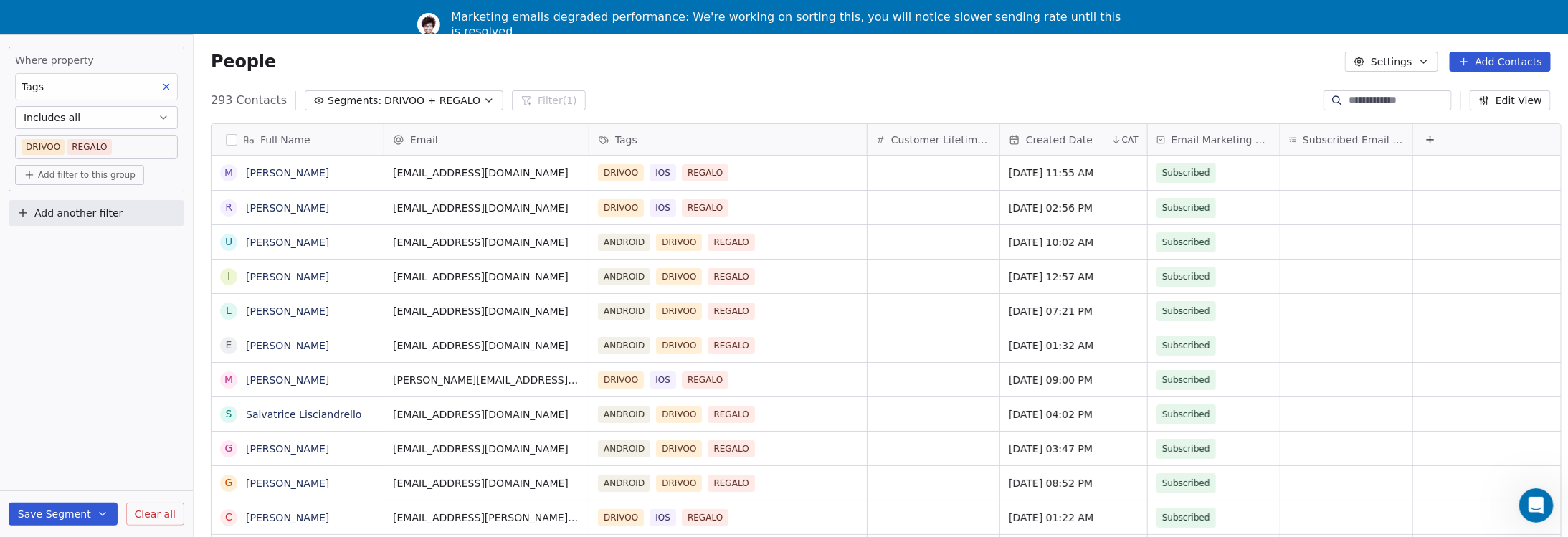
click at [447, 99] on span "DRIVOO + REGALO" at bounding box center [432, 101] width 96 height 15
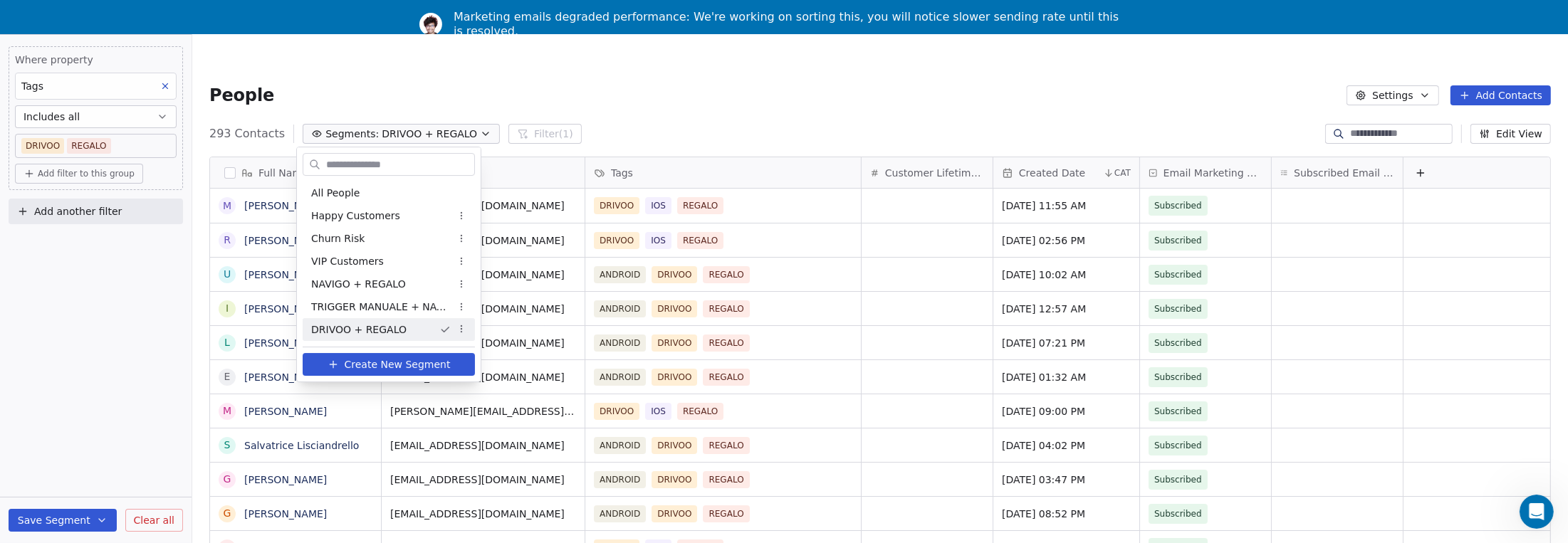
click at [376, 361] on span "Create New Segment" at bounding box center [398, 365] width 106 height 15
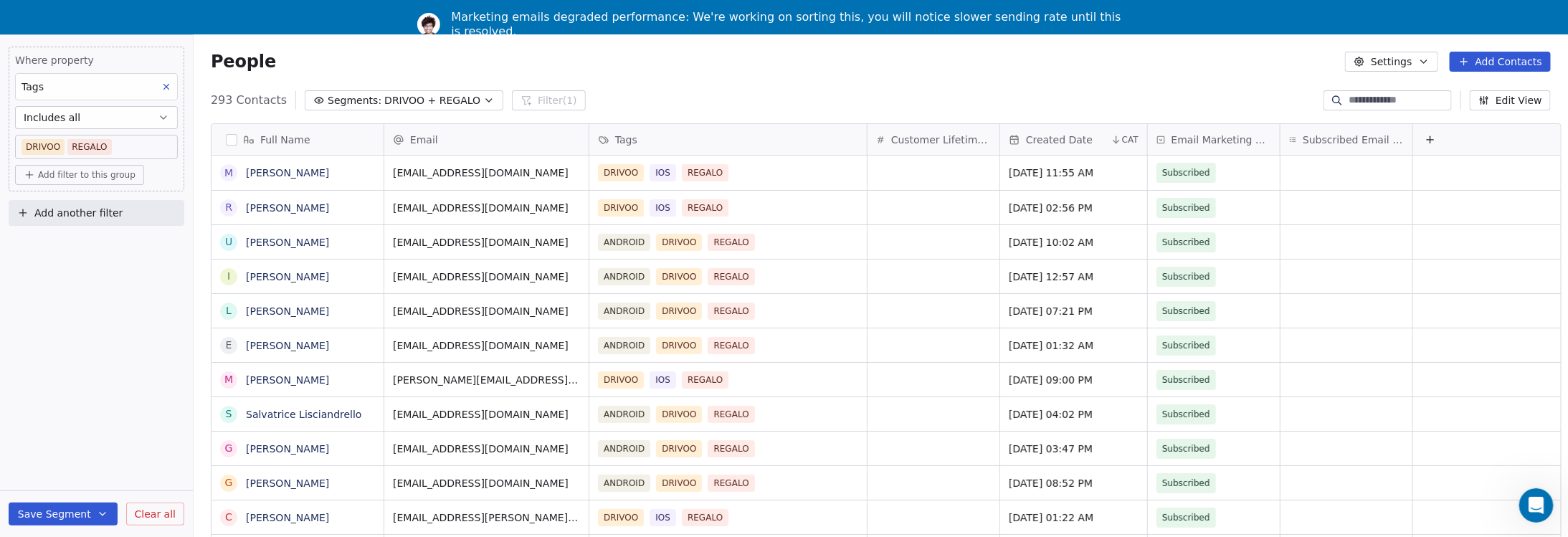
click at [483, 101] on icon "button" at bounding box center [489, 100] width 11 height 11
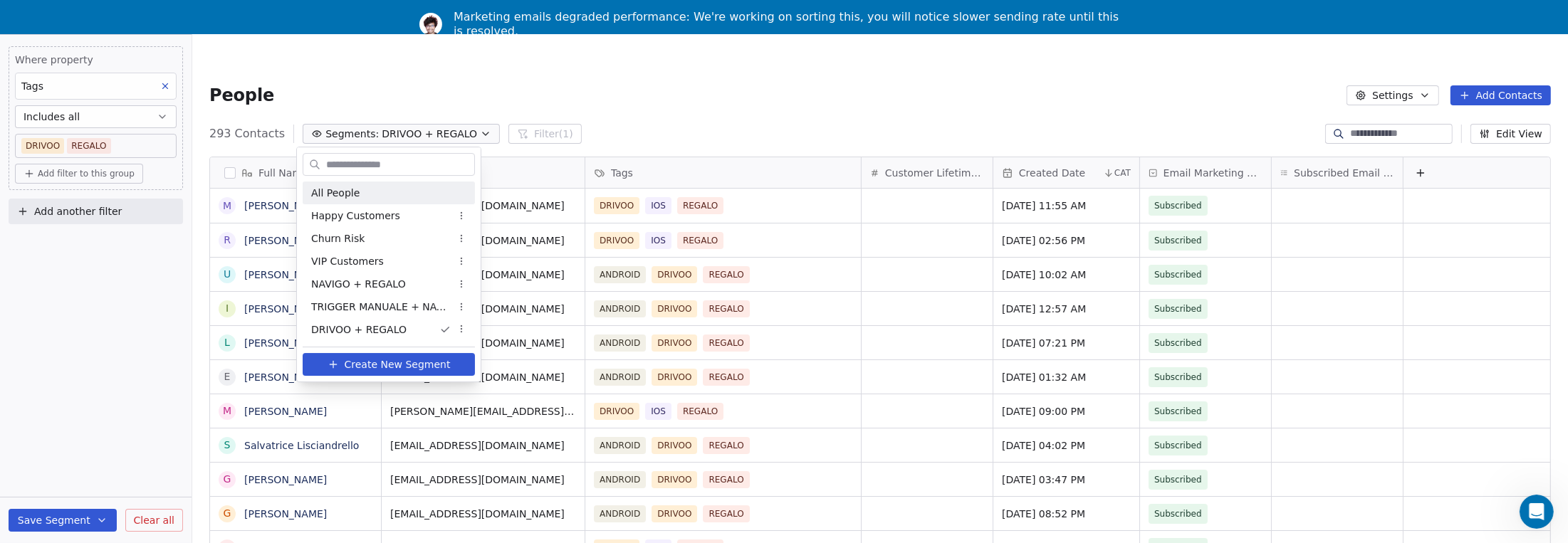
click at [370, 194] on div "All People" at bounding box center [388, 193] width 172 height 22
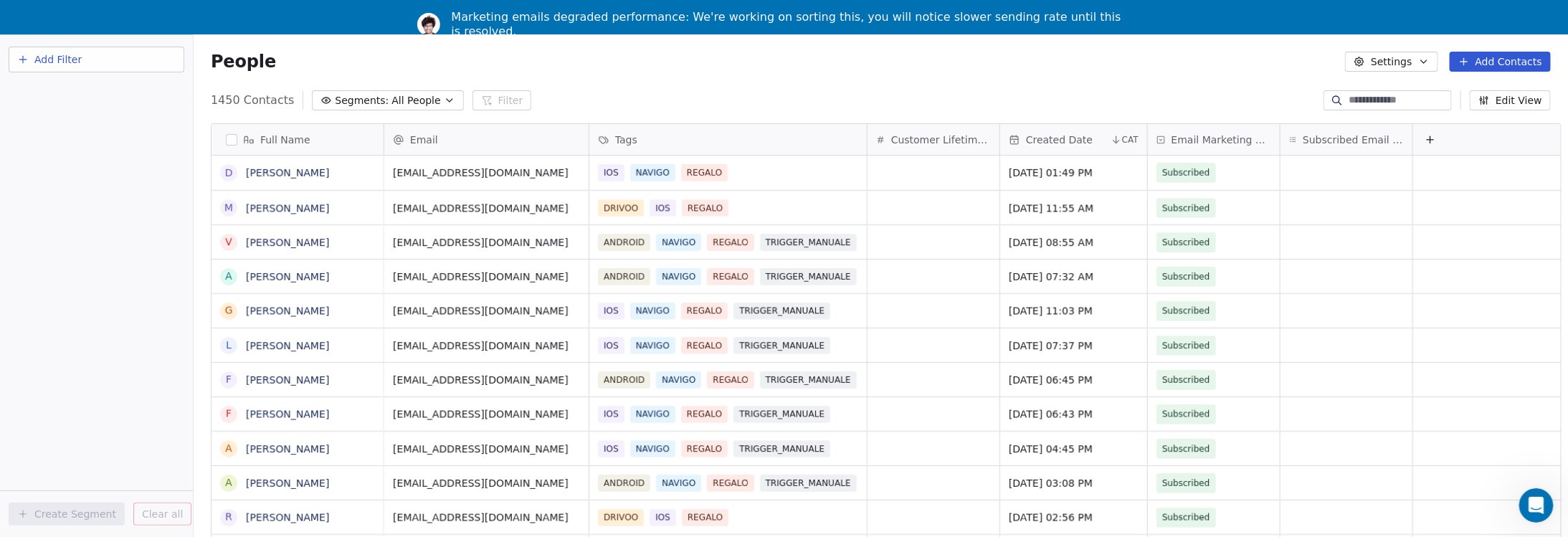
click at [444, 97] on icon "button" at bounding box center [450, 100] width 11 height 11
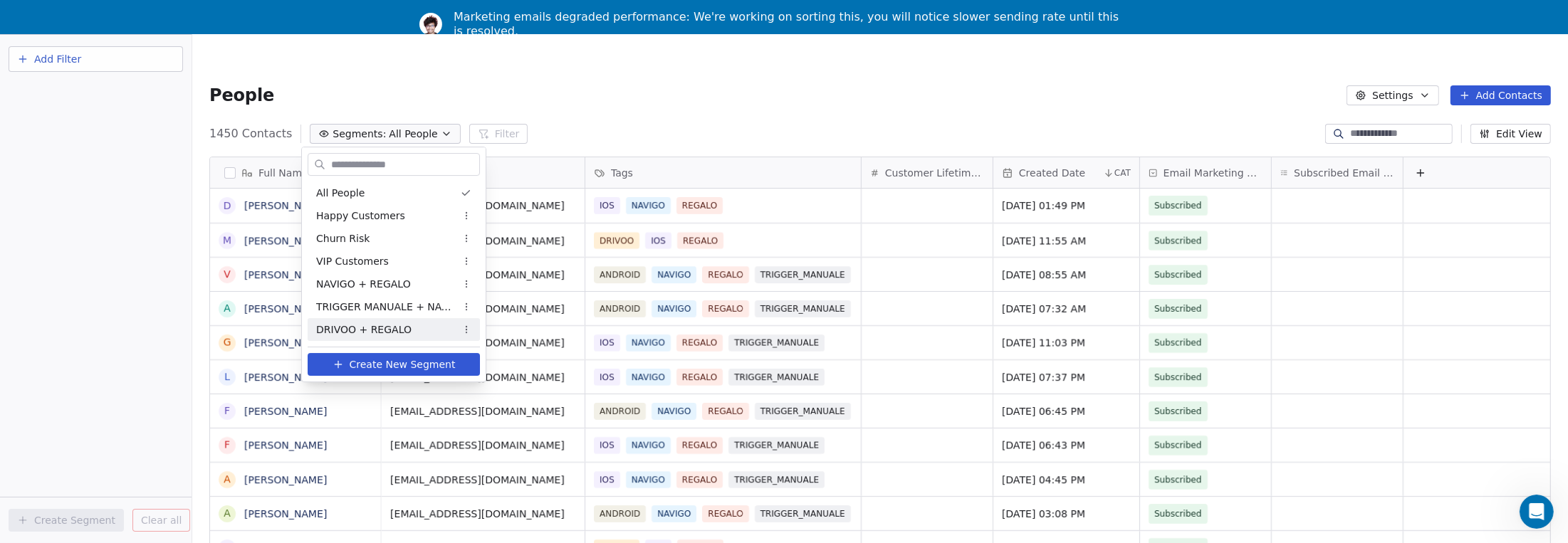
drag, startPoint x: 385, startPoint y: 364, endPoint x: 393, endPoint y: 345, distance: 20.6
click at [385, 364] on span "Create New Segment" at bounding box center [402, 365] width 106 height 15
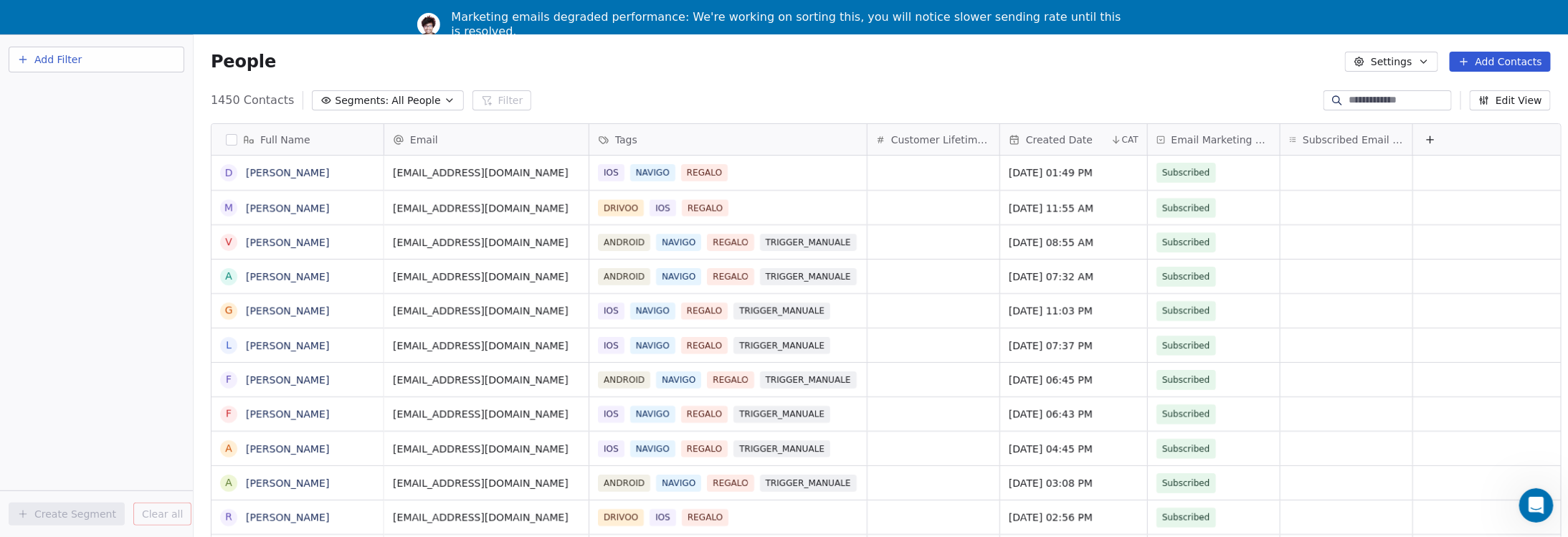
click at [51, 56] on span "Add Filter" at bounding box center [58, 60] width 48 height 15
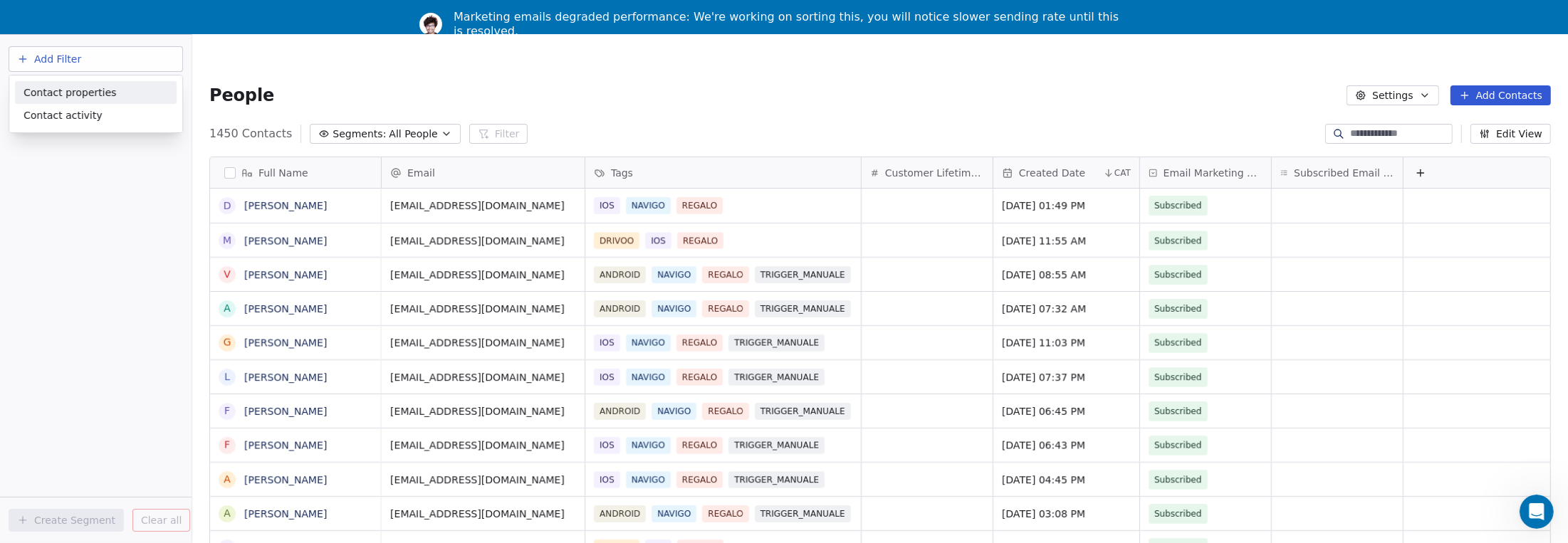
click at [71, 94] on span "Contact properties" at bounding box center [70, 92] width 93 height 15
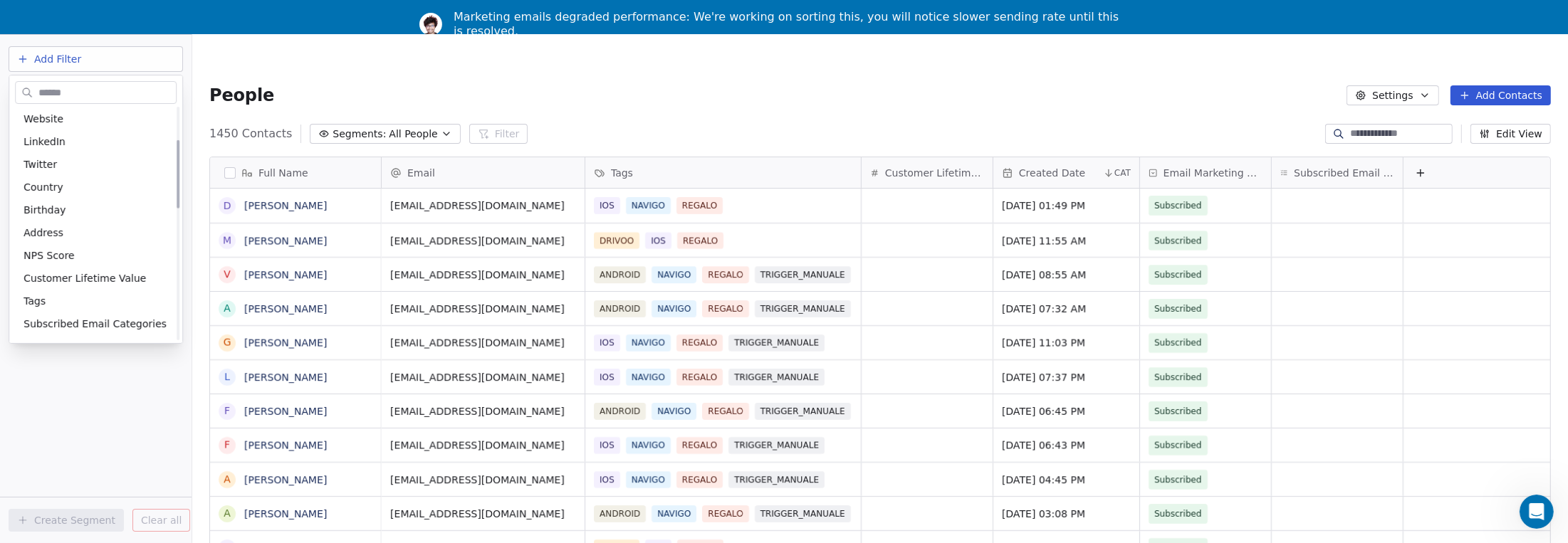
scroll to position [142, 0]
click at [37, 294] on span "Tags" at bounding box center [34, 297] width 22 height 14
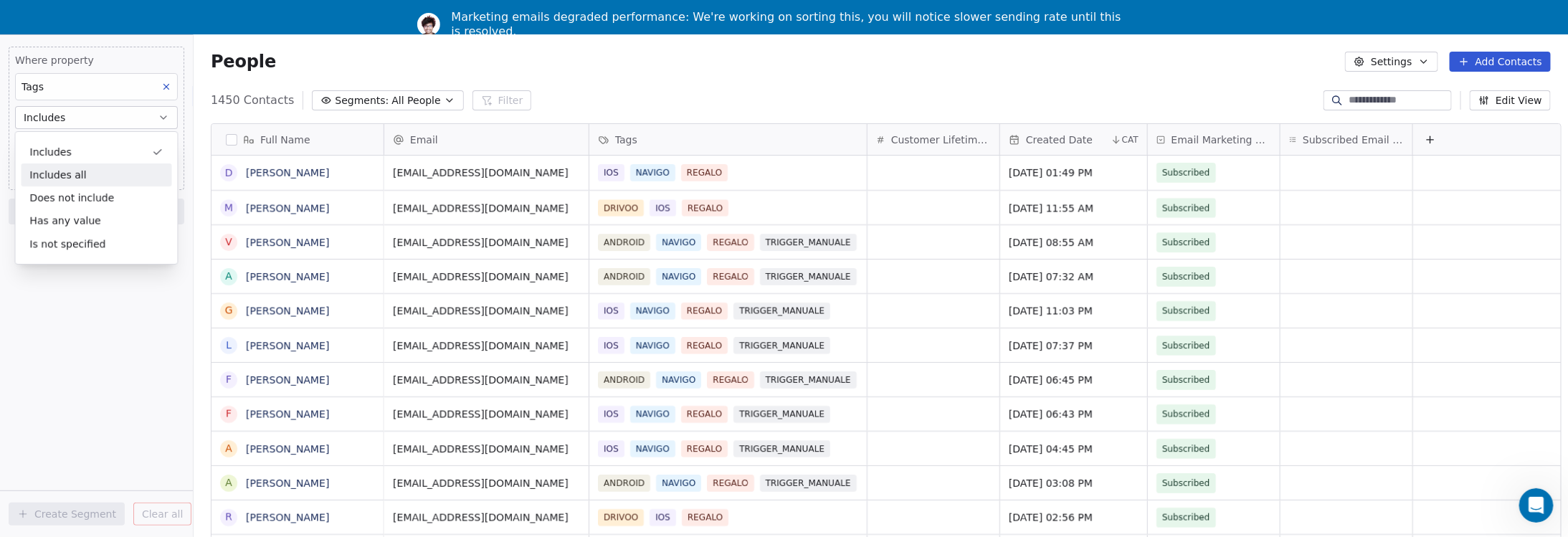
click at [79, 179] on div "Includes all" at bounding box center [96, 175] width 151 height 23
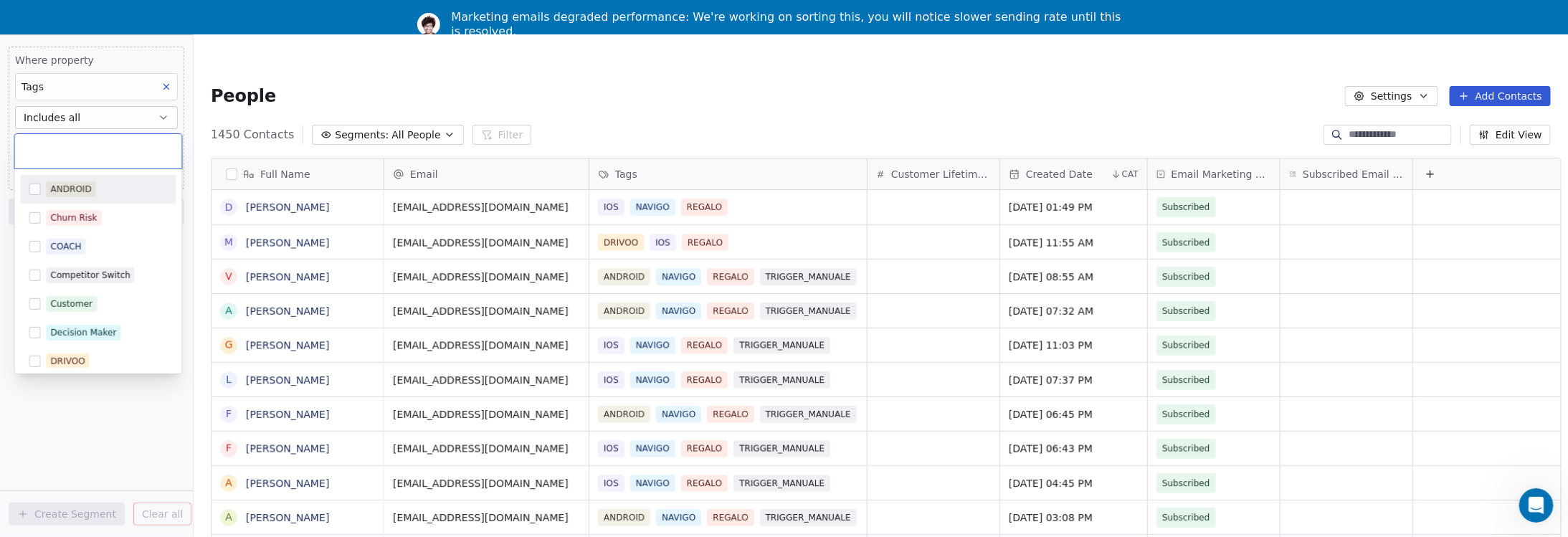
click at [68, 146] on body "9app Contacts People Marketing Workflows Campaigns Sales Pipelines Sequences Be…" at bounding box center [778, 320] width 1558 height 571
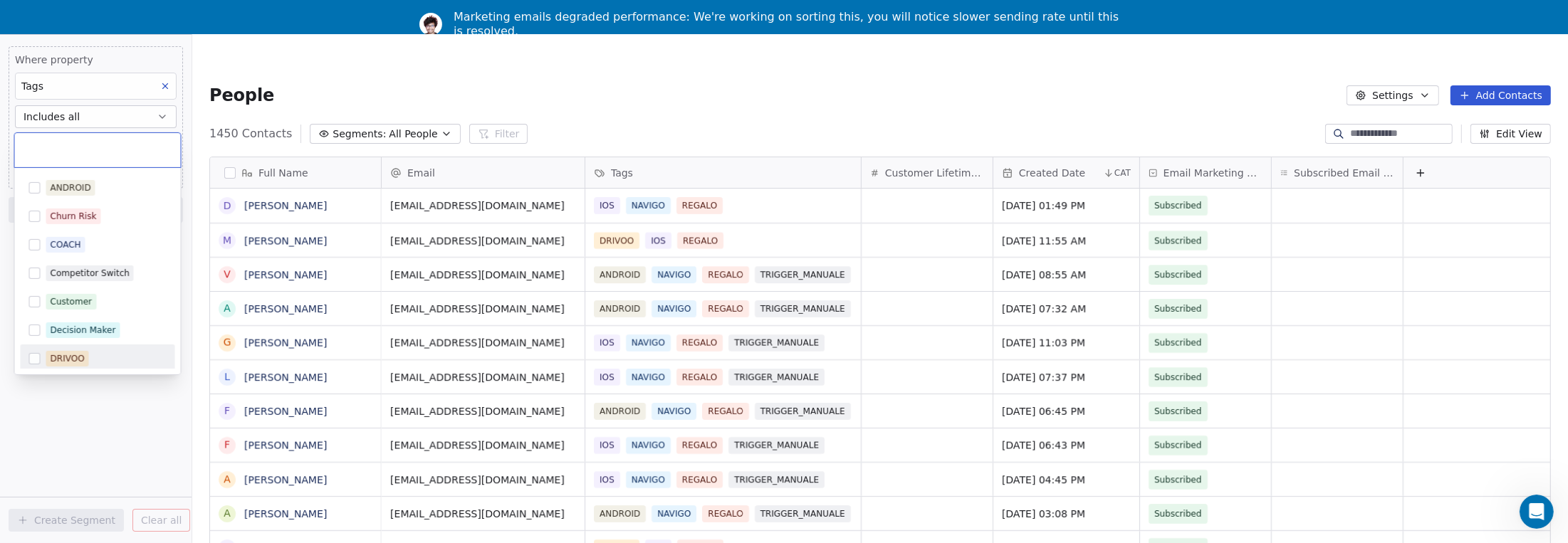
click at [36, 360] on button "Suggestions" at bounding box center [34, 358] width 11 height 11
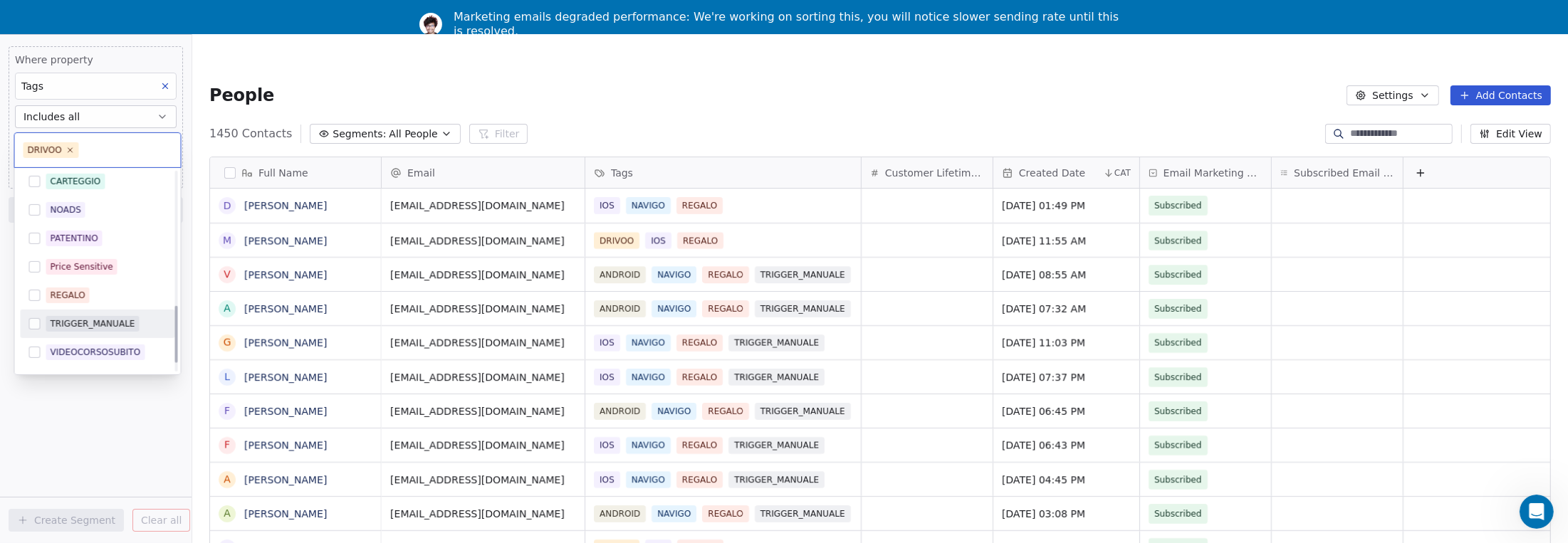
scroll to position [417, 0]
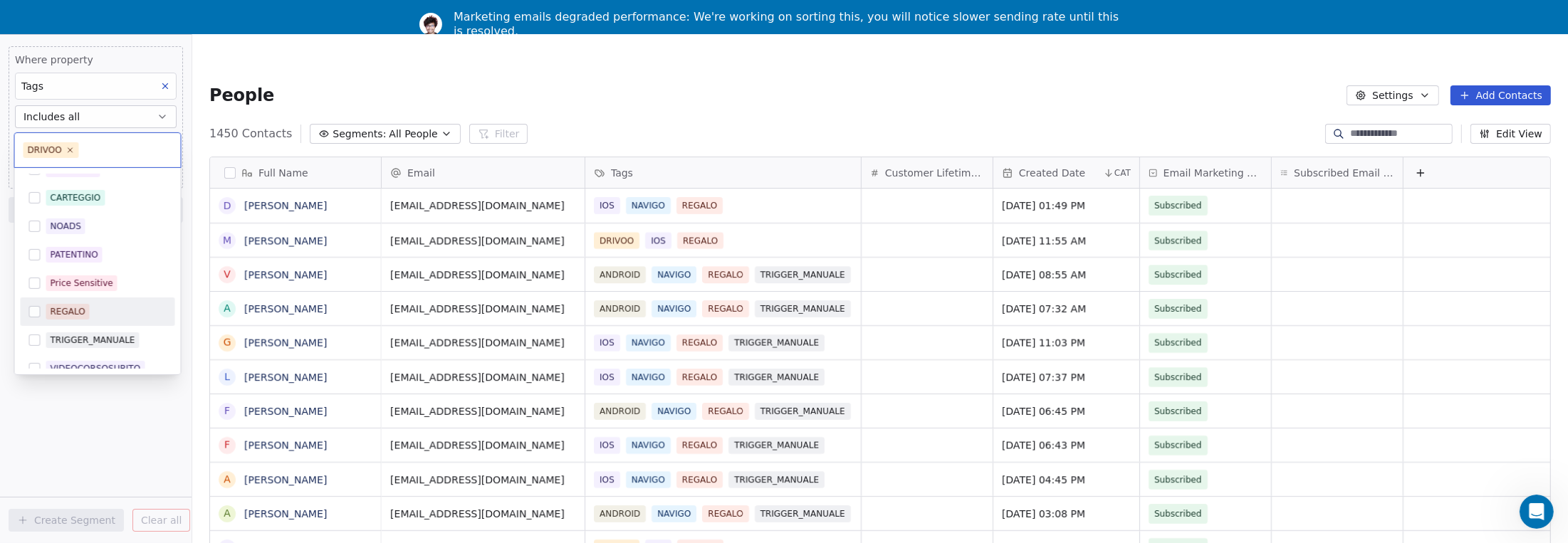
click at [34, 309] on button "Suggestions" at bounding box center [34, 312] width 11 height 11
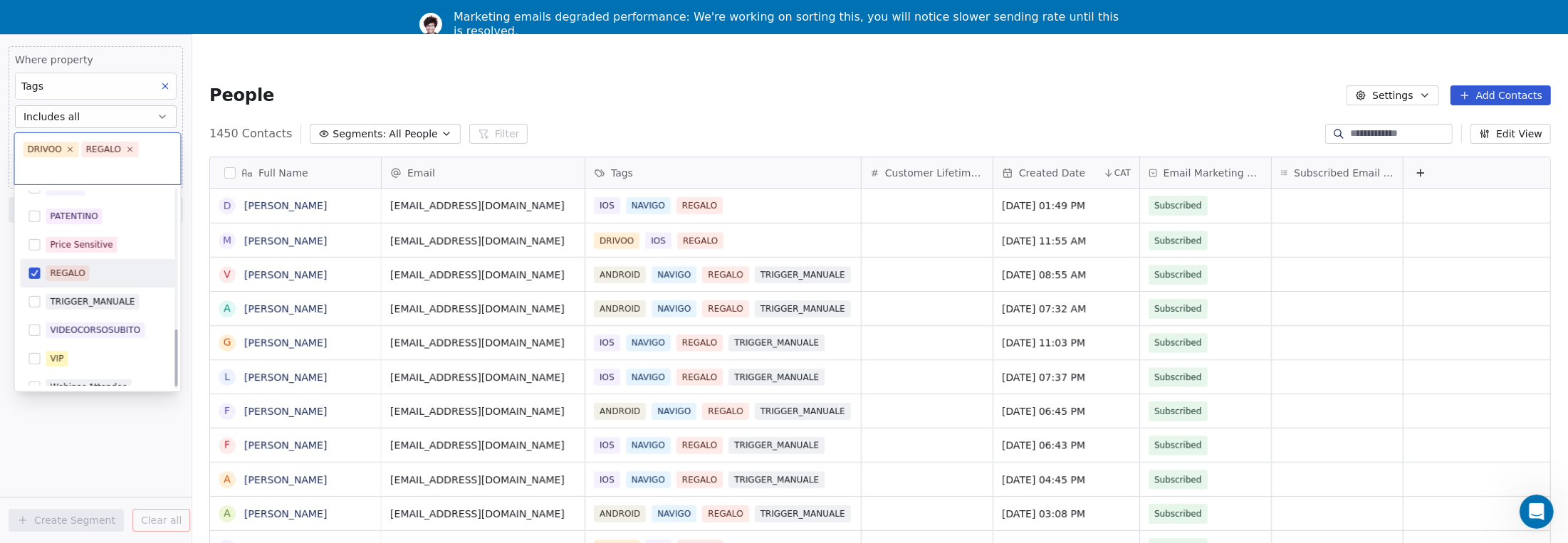
scroll to position [488, 0]
click at [34, 286] on button "Suggestions" at bounding box center [34, 287] width 11 height 11
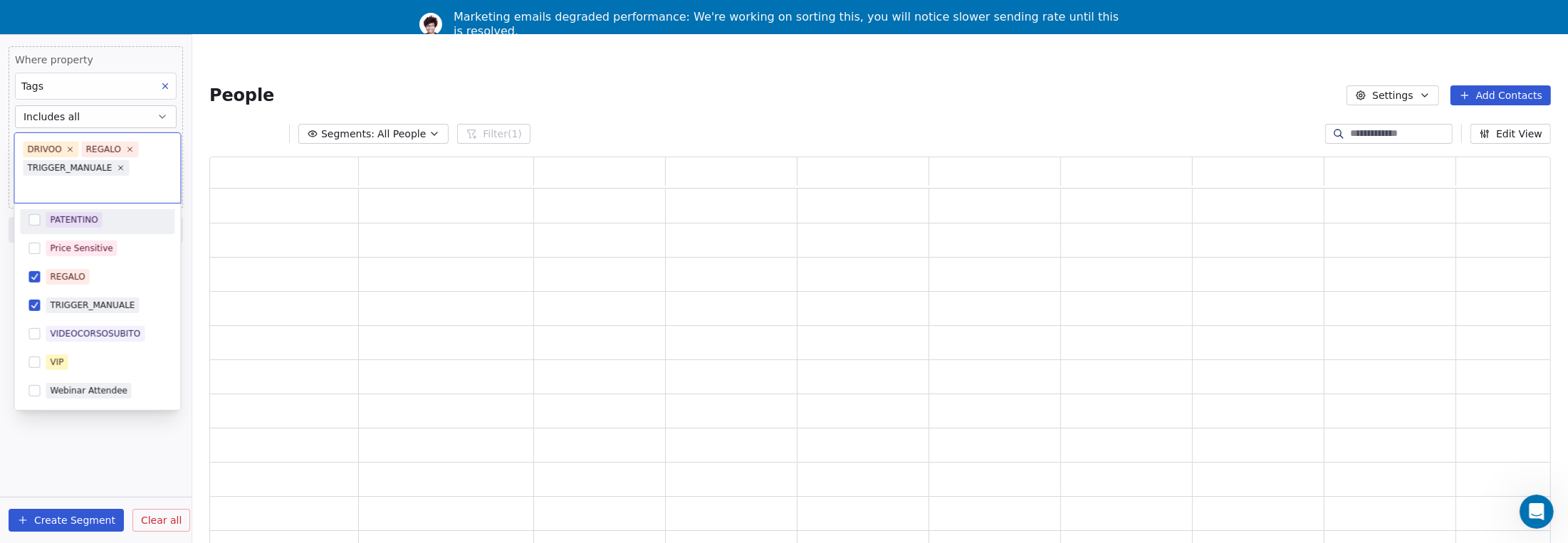
click at [75, 457] on html "9app Contacts People Marketing Workflows Campaigns Sales Pipelines Sequences Be…" at bounding box center [784, 305] width 1568 height 611
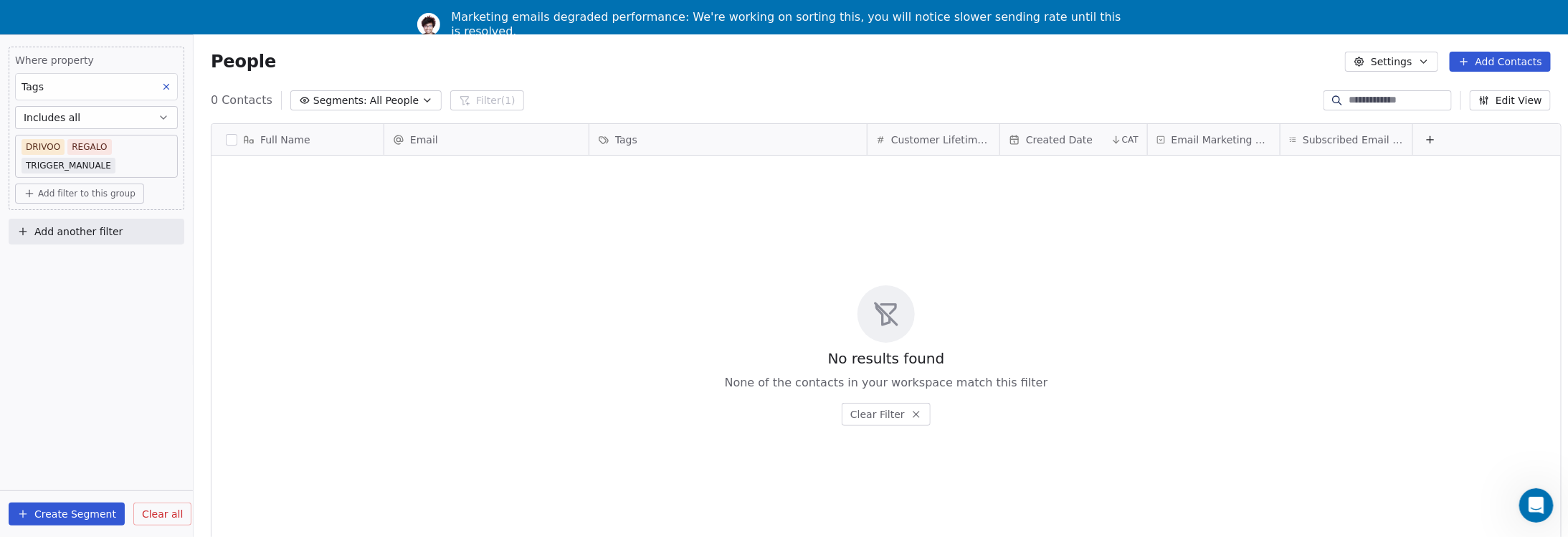
scroll to position [471, 1375]
click at [837, 196] on div "No results found None of the contacts in your workspace match this filter Clear…" at bounding box center [886, 355] width 1350 height 394
click at [1078, 298] on div "No results found None of the contacts in your workspace match this filter Clear…" at bounding box center [886, 355] width 1350 height 394
click at [46, 525] on button "Create Segment" at bounding box center [67, 514] width 116 height 23
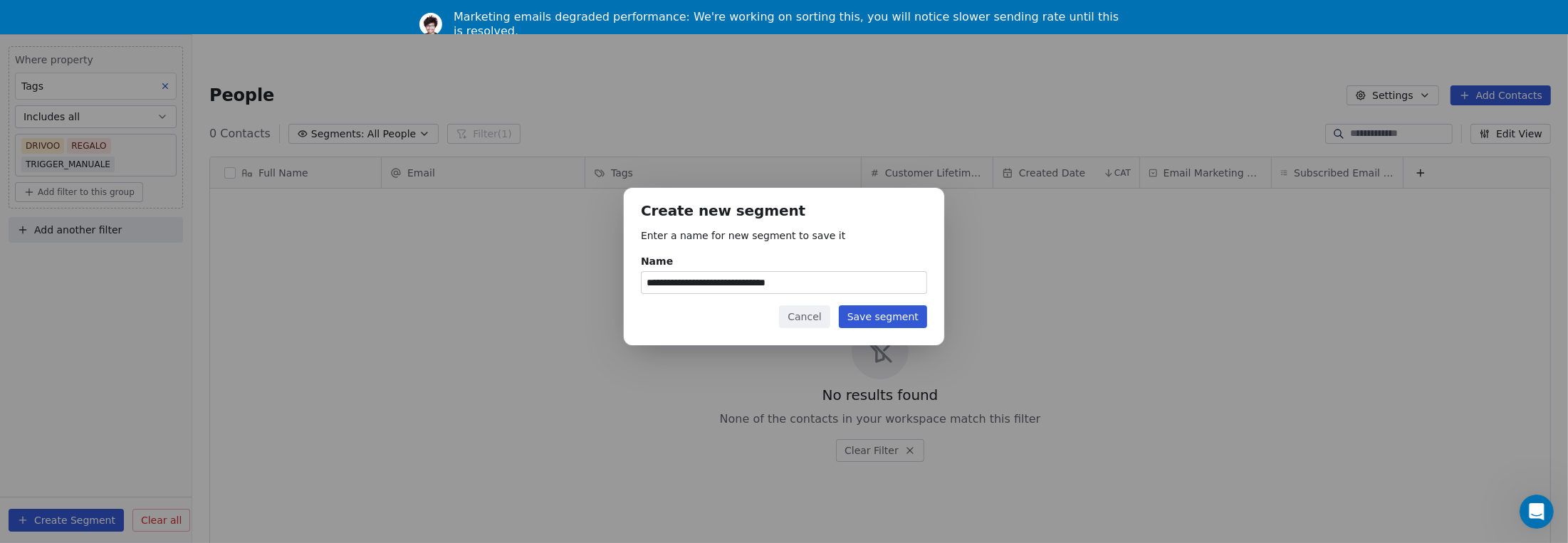
type input "**********"
click at [868, 313] on button "Save segment" at bounding box center [882, 317] width 88 height 22
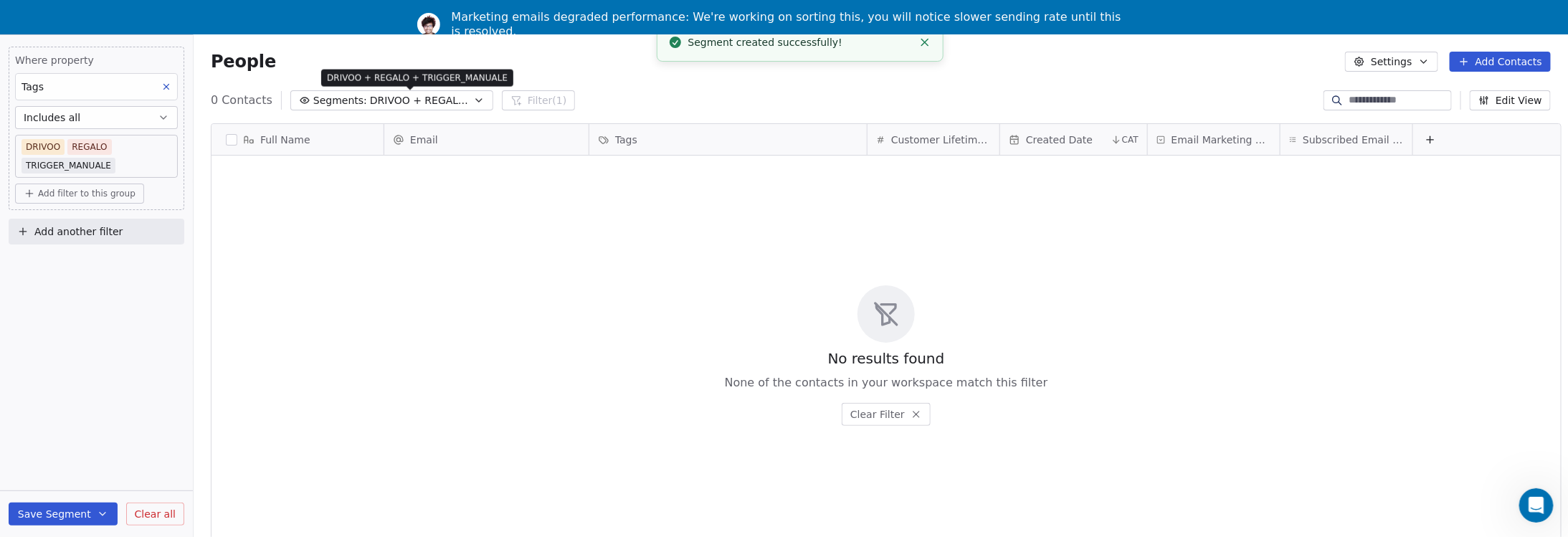
click at [404, 101] on span "DRIVOO + REGALO + TRIGGER_MANUALE" at bounding box center [420, 101] width 101 height 15
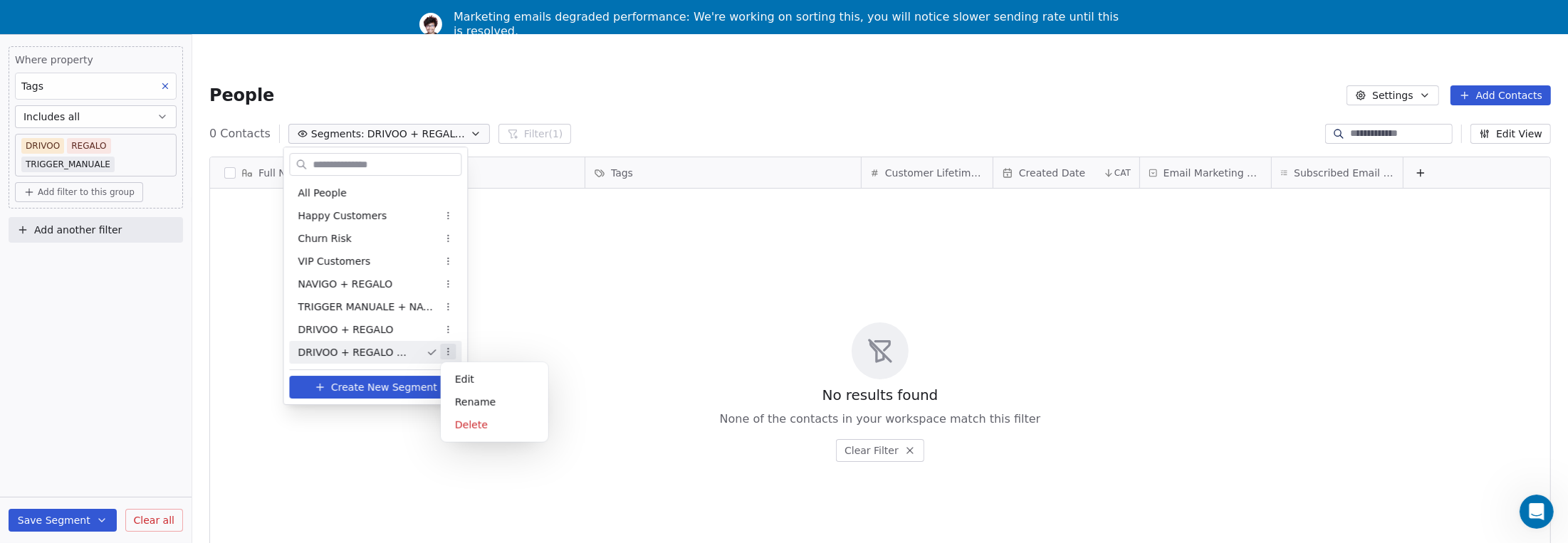
click at [450, 351] on html "9app Contacts People Marketing Workflows Campaigns Sales Pipelines Sequences Be…" at bounding box center [784, 305] width 1568 height 611
click at [465, 399] on div "Rename" at bounding box center [494, 402] width 96 height 22
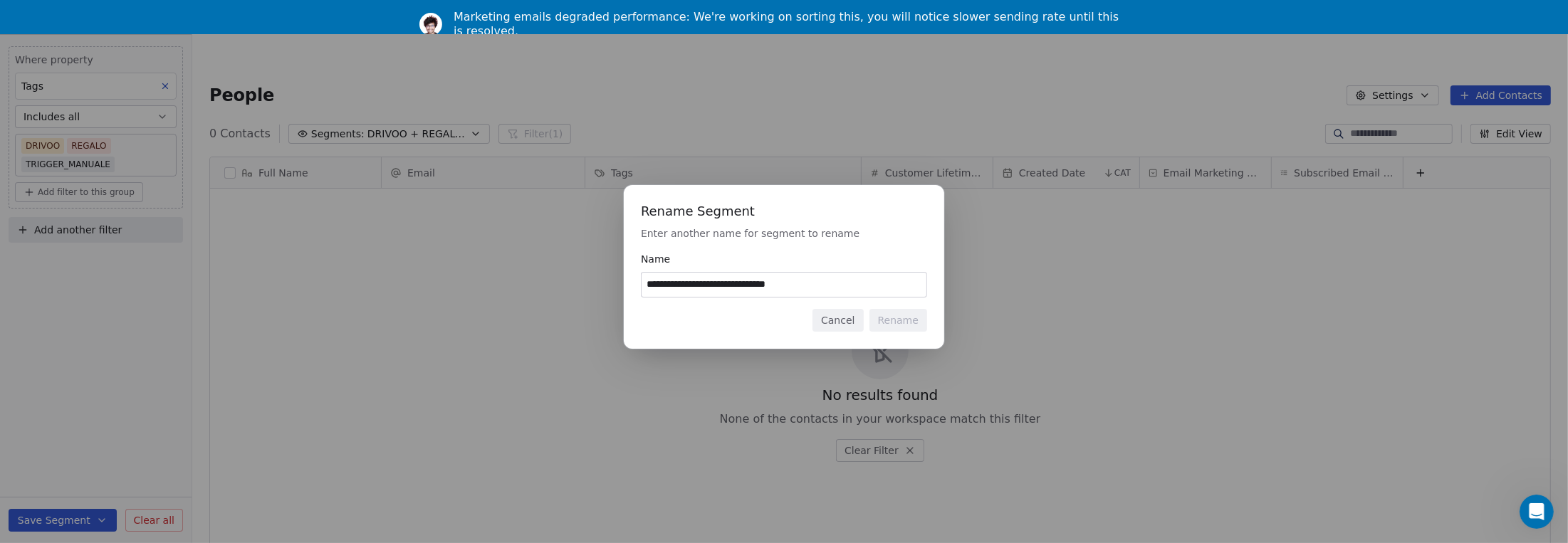
click at [750, 287] on input "**********" at bounding box center [784, 285] width 285 height 24
type input "**********"
click at [903, 328] on button "Rename" at bounding box center [898, 320] width 58 height 22
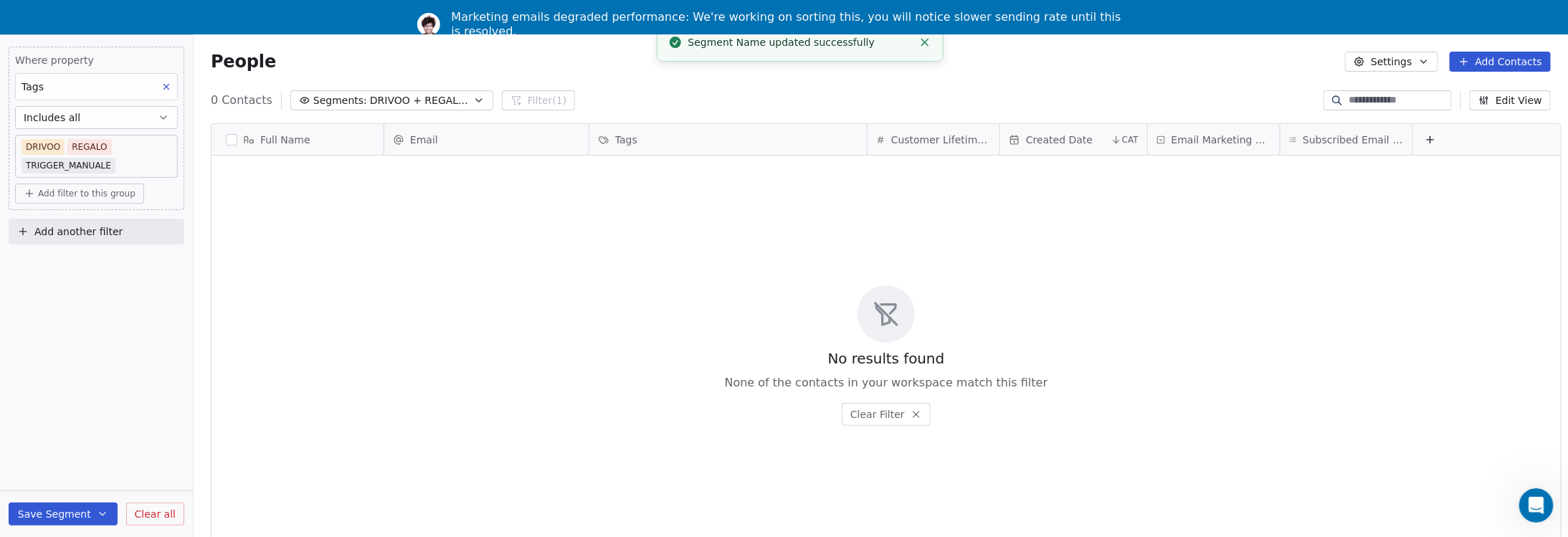
click at [473, 102] on icon "button" at bounding box center [479, 100] width 11 height 11
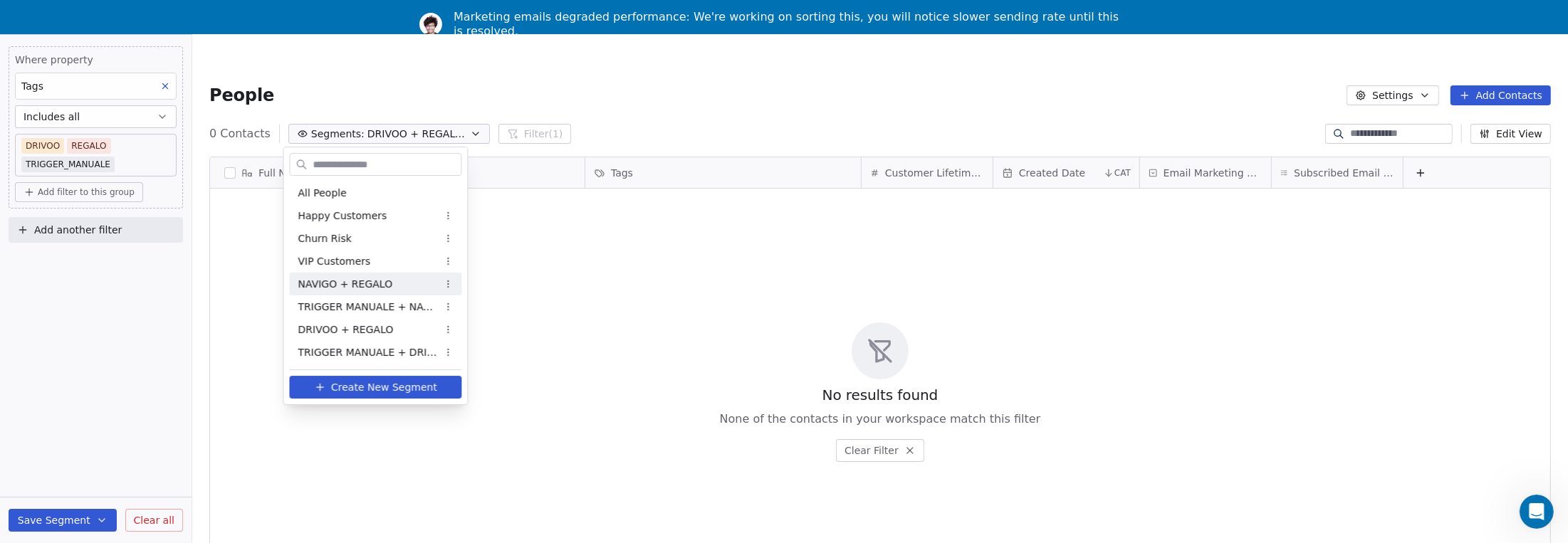
click at [550, 266] on html "9app Contacts People Marketing Workflows Campaigns Sales Pipelines Sequences Be…" at bounding box center [784, 305] width 1568 height 611
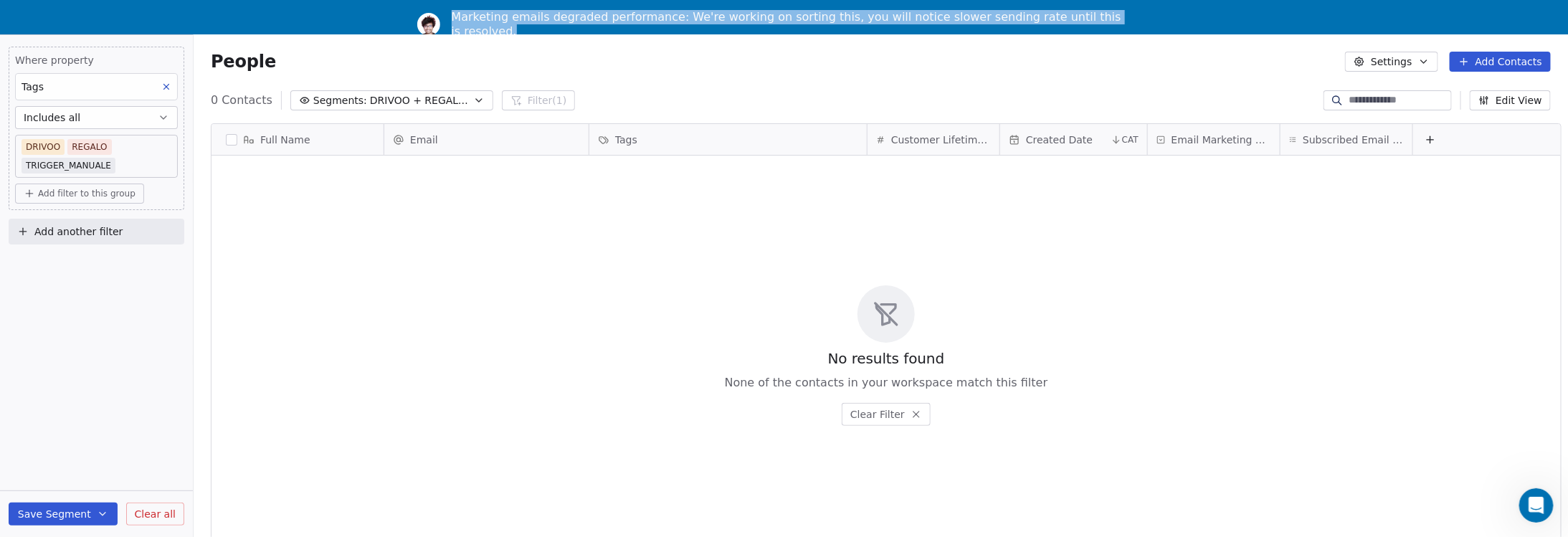
drag, startPoint x: 472, startPoint y: 17, endPoint x: 1159, endPoint y: 6, distance: 687.1
click at [1159, 6] on div "Marketing emails degraded performance: We're working on sorting this, you will …" at bounding box center [784, 24] width 1568 height 37
copy div "Marketing emails degraded performance: We're working on sorting this, you will …"
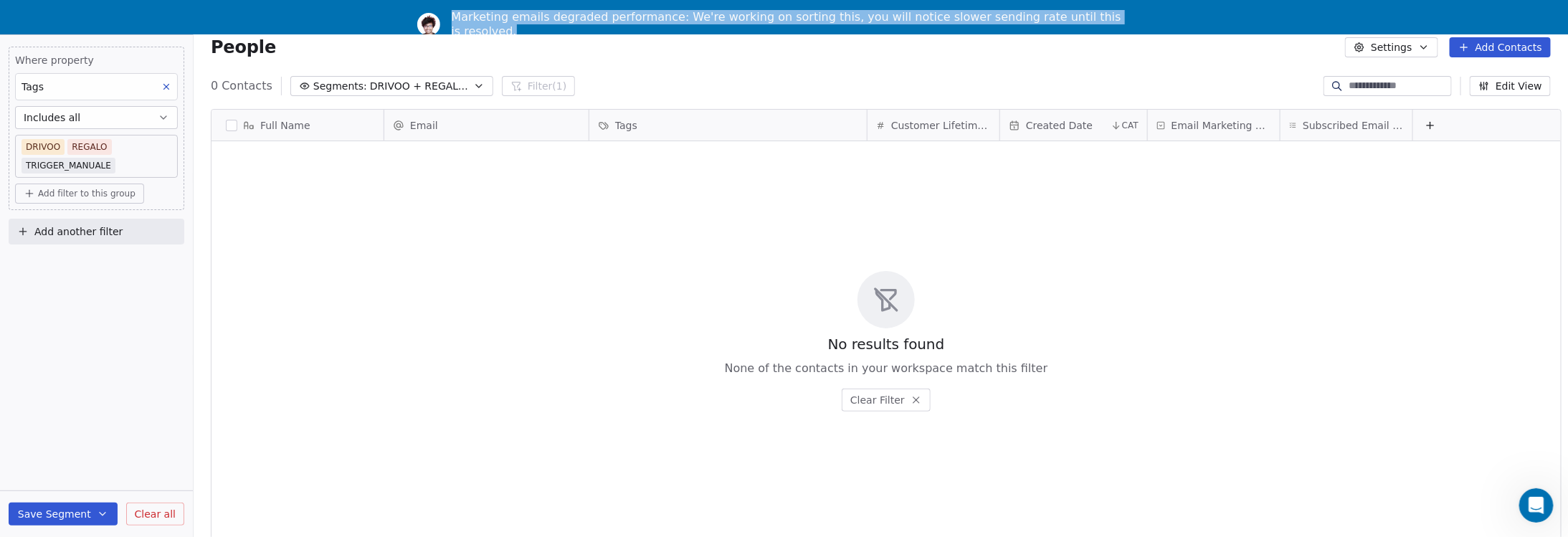
scroll to position [0, 0]
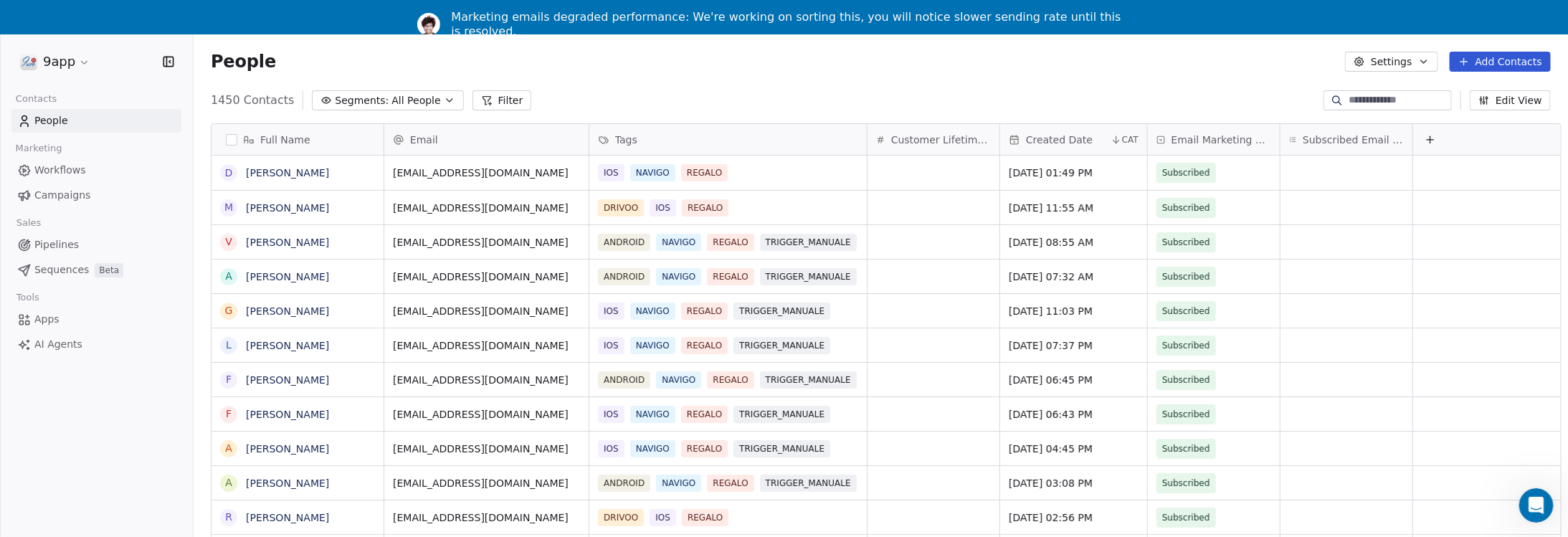
click at [52, 165] on span "Workflows" at bounding box center [60, 170] width 52 height 15
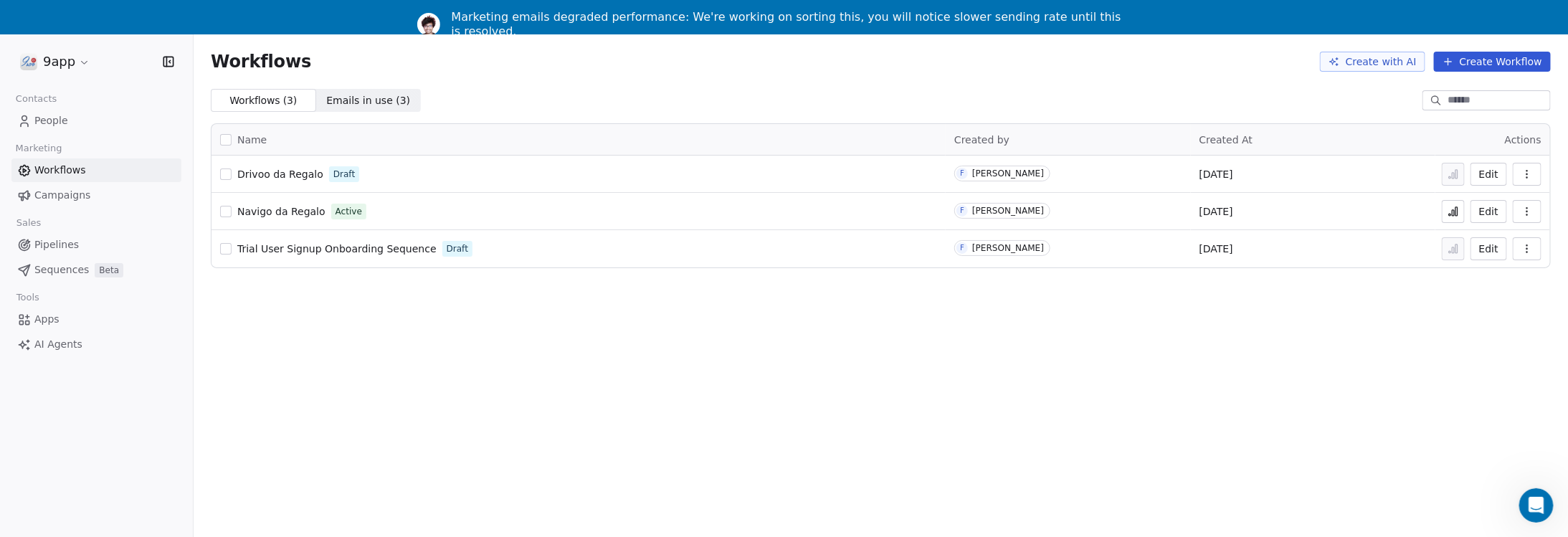
click at [1498, 176] on button "Edit" at bounding box center [1488, 174] width 36 height 23
